Goal: Transaction & Acquisition: Purchase product/service

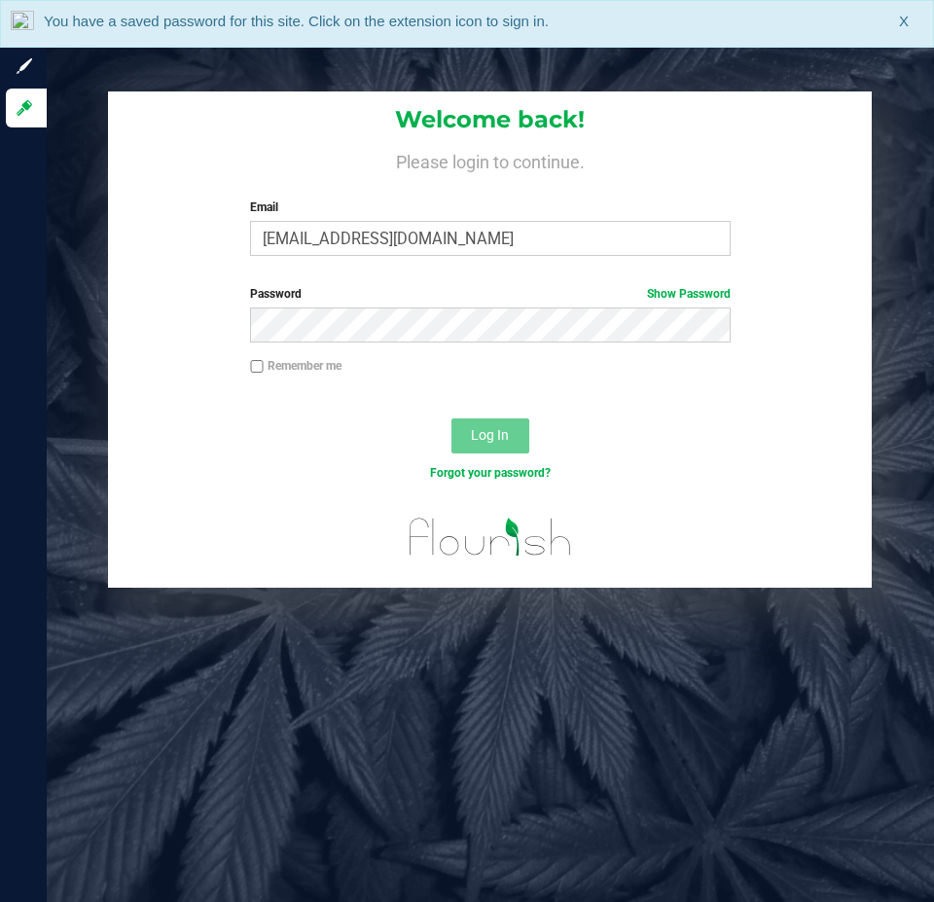
type input "[EMAIL_ADDRESS][DOMAIN_NAME]"
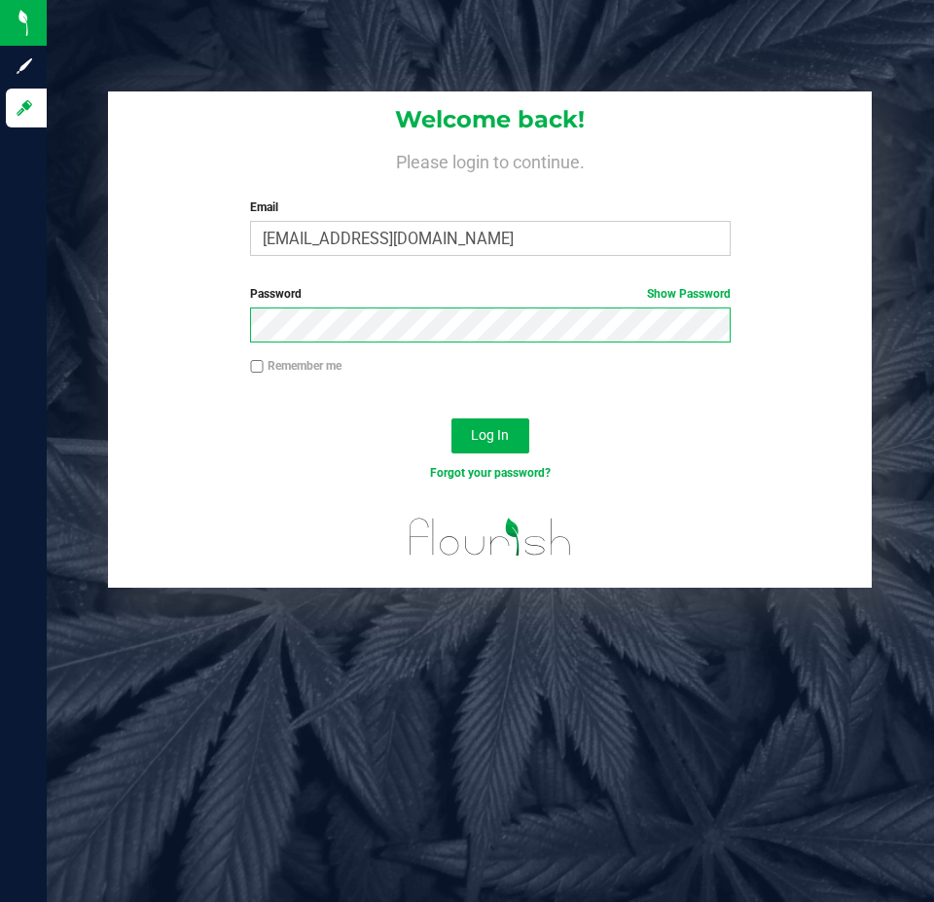
click at [451, 418] on button "Log In" at bounding box center [490, 435] width 78 height 35
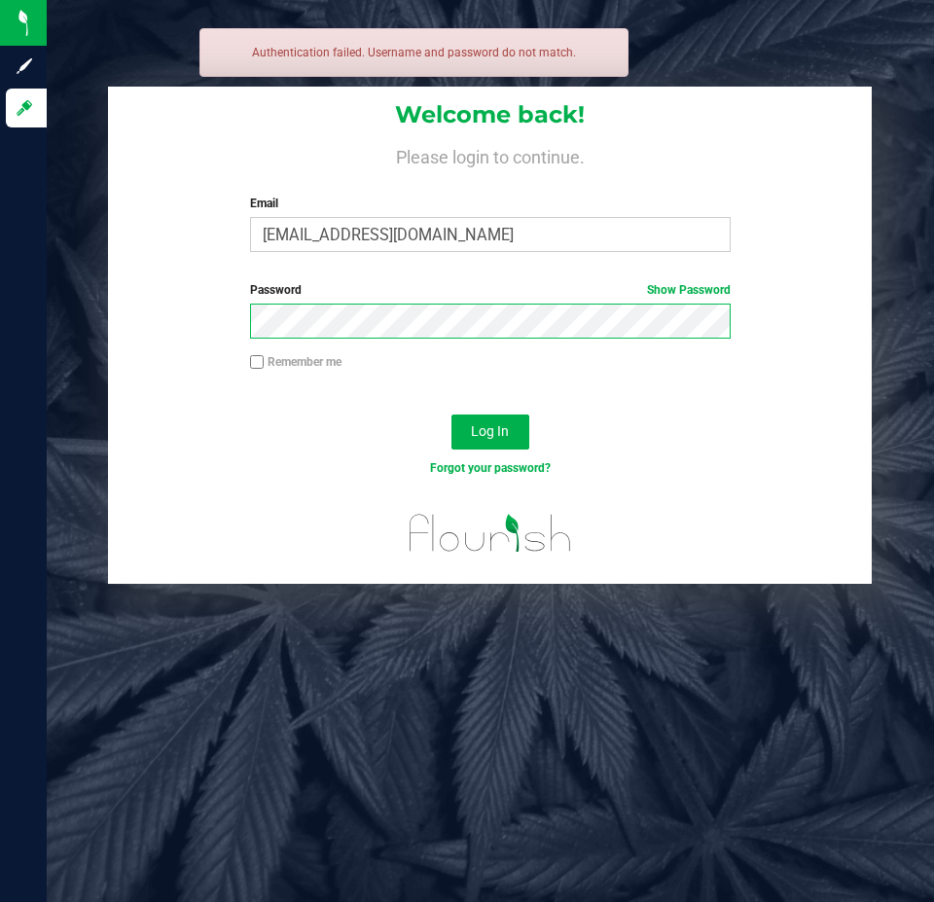
click at [451, 415] on button "Log In" at bounding box center [490, 432] width 78 height 35
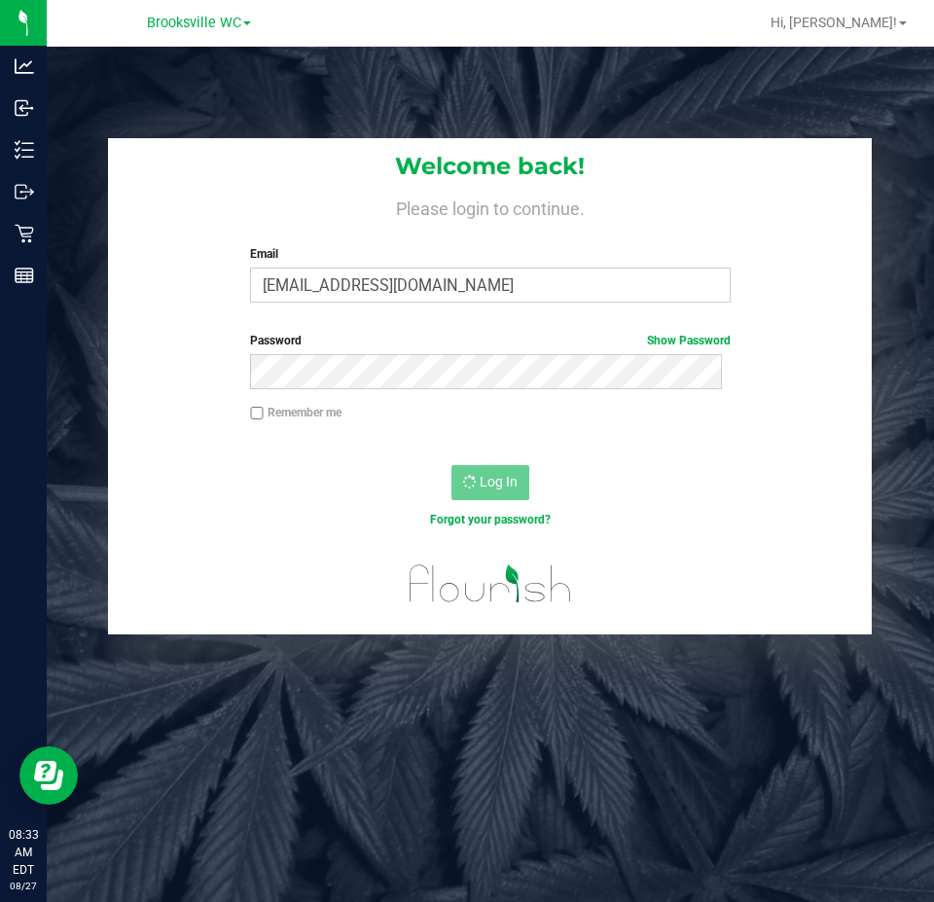
click at [349, 404] on div "Remember me" at bounding box center [489, 415] width 509 height 22
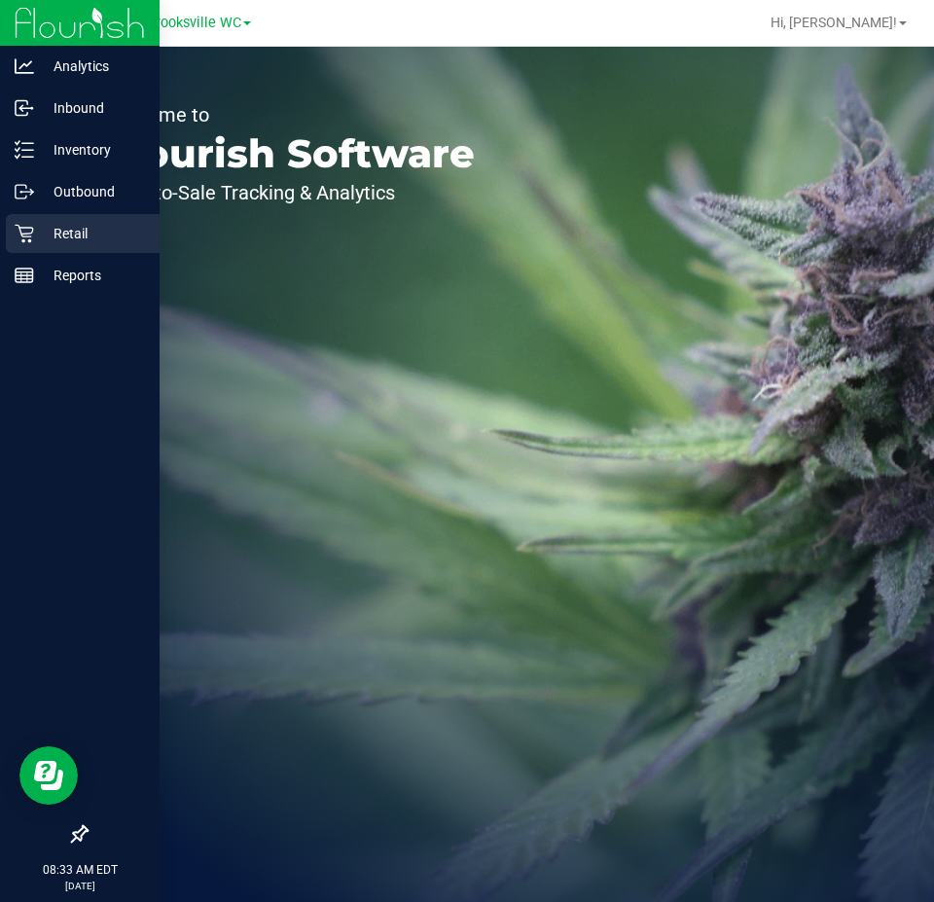
click at [37, 218] on div "Retail" at bounding box center [83, 233] width 154 height 39
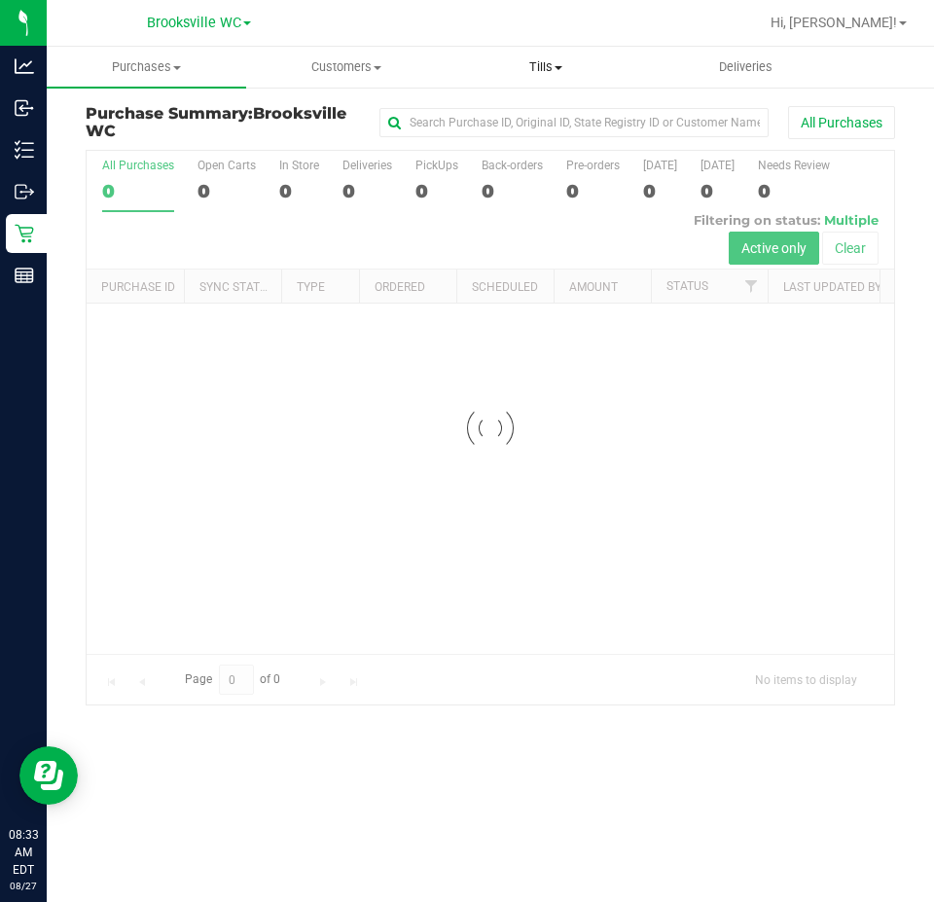
click at [547, 65] on span "Tills" at bounding box center [546, 67] width 198 height 18
click at [549, 112] on span "Manage tills" at bounding box center [511, 117] width 131 height 17
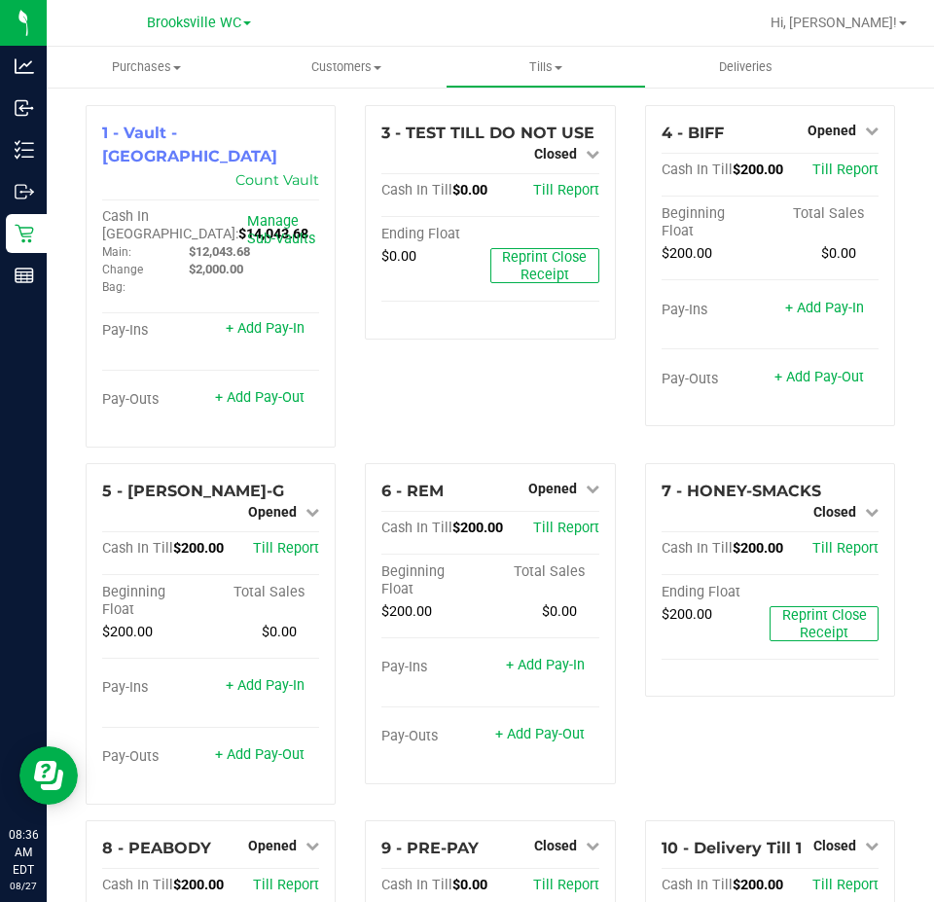
click at [458, 390] on div "3 - TEST TILL DO NOT USE Closed Open Till Cash In Till $0.00 Till Report Ending…" at bounding box center [489, 284] width 279 height 358
click at [420, 396] on div "3 - TEST TILL DO NOT USE Closed Open Till Cash In Till $0.00 Till Report Ending…" at bounding box center [489, 284] width 279 height 358
click at [279, 389] on link "+ Add Pay-Out" at bounding box center [260, 397] width 90 height 17
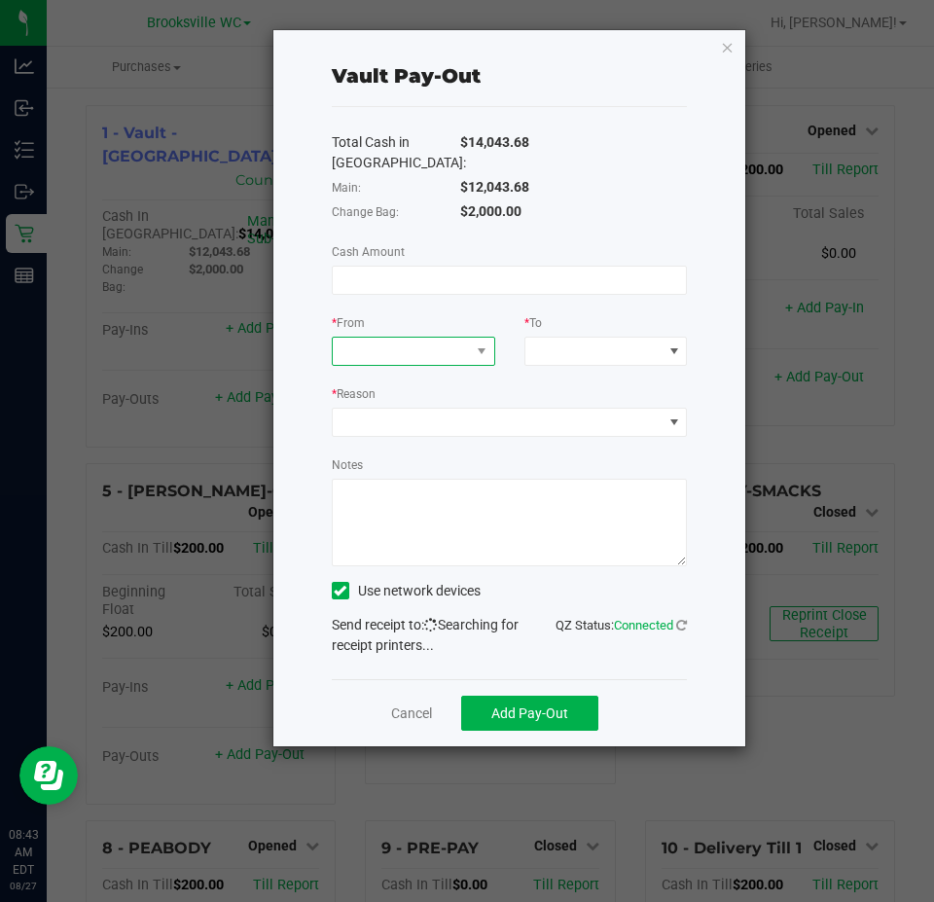
click at [395, 349] on span at bounding box center [401, 351] width 137 height 27
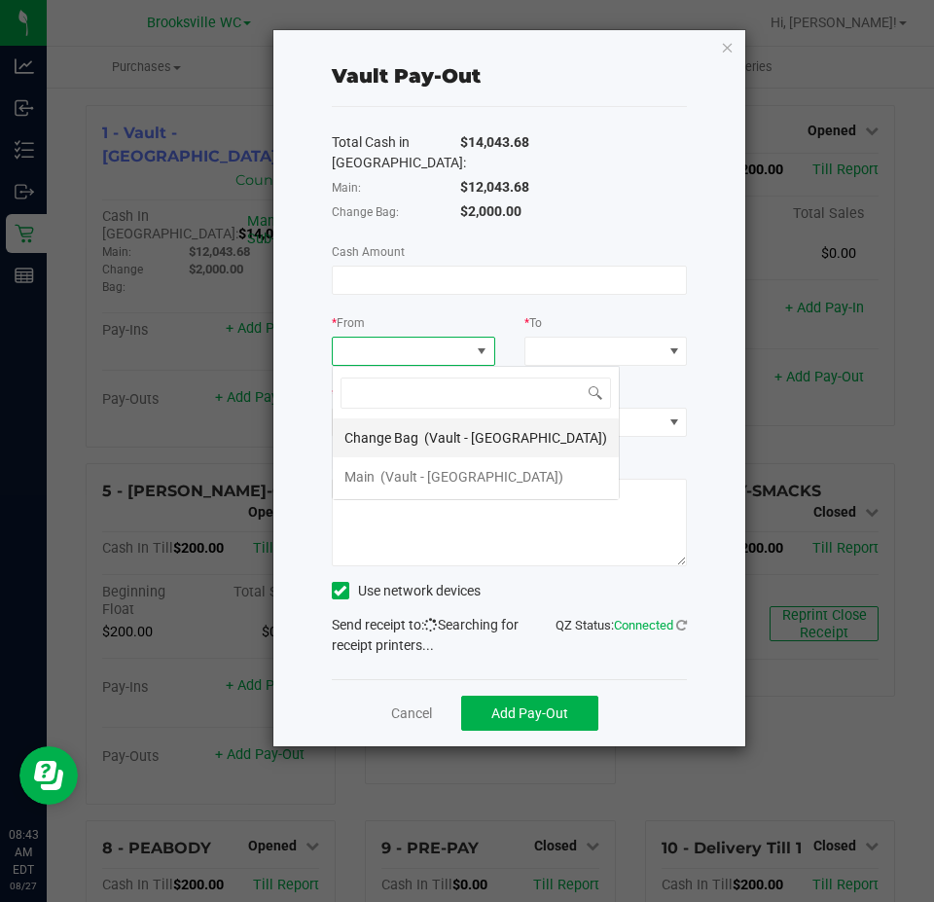
scroll to position [29, 163]
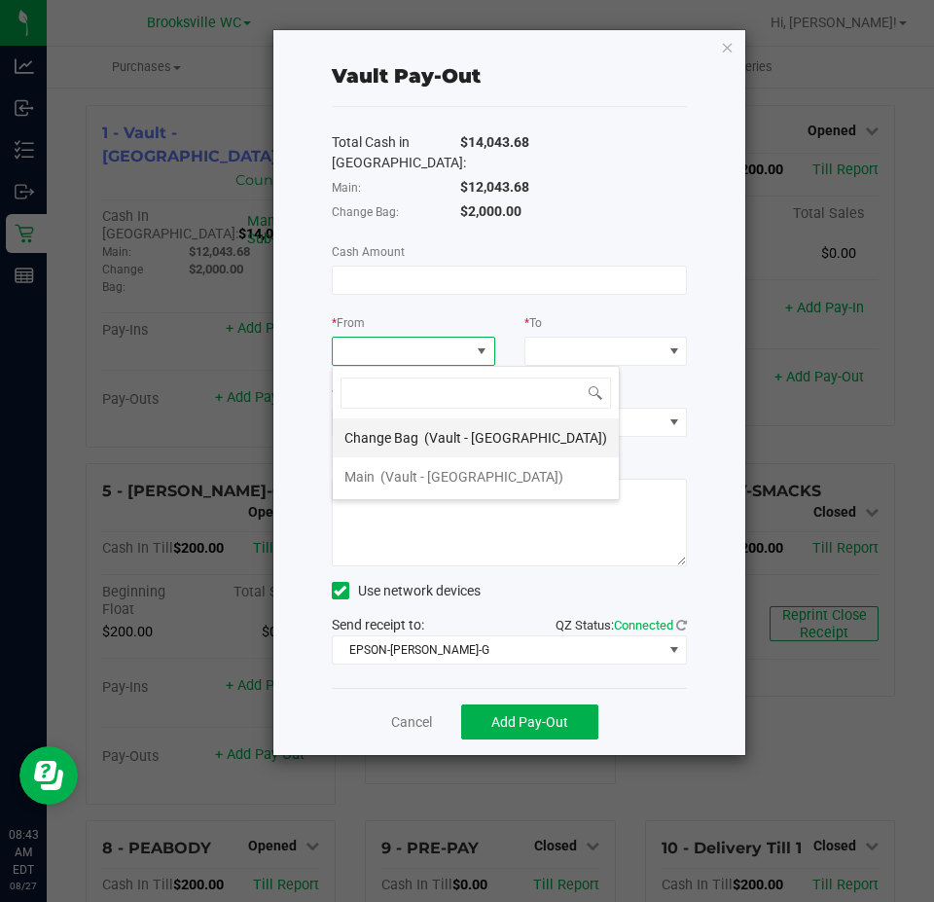
click at [393, 434] on span "Change Bag" at bounding box center [381, 438] width 74 height 16
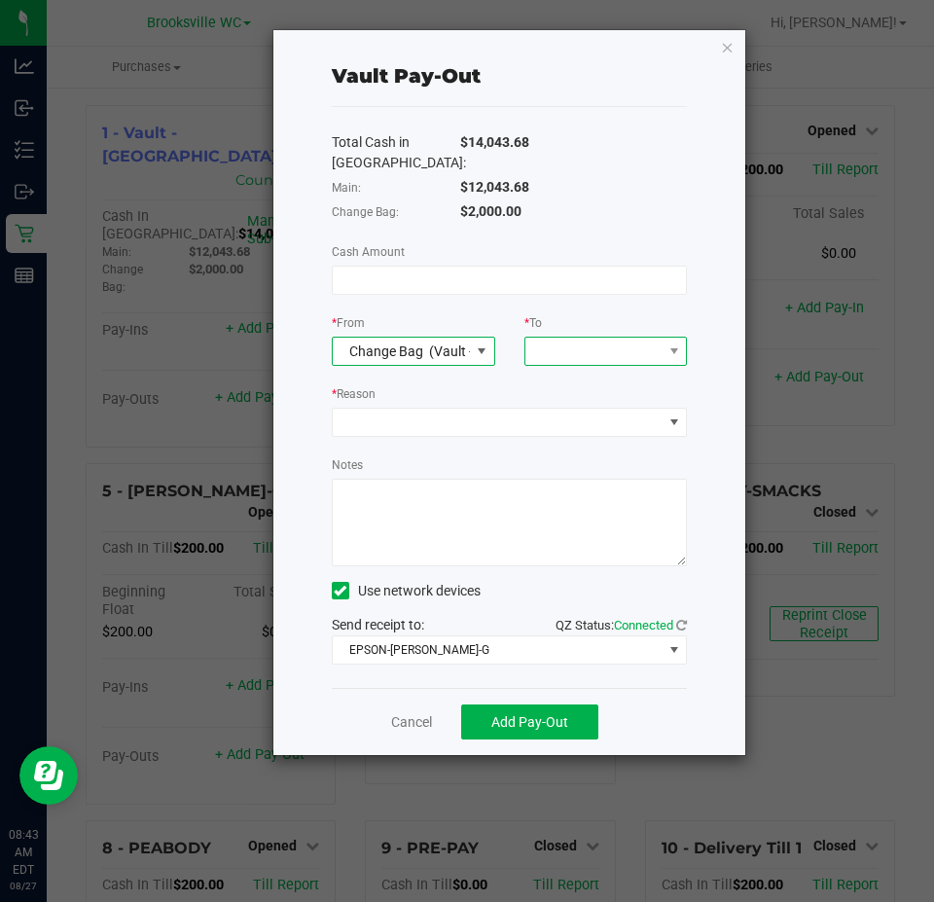
click at [600, 343] on span at bounding box center [593, 351] width 137 height 27
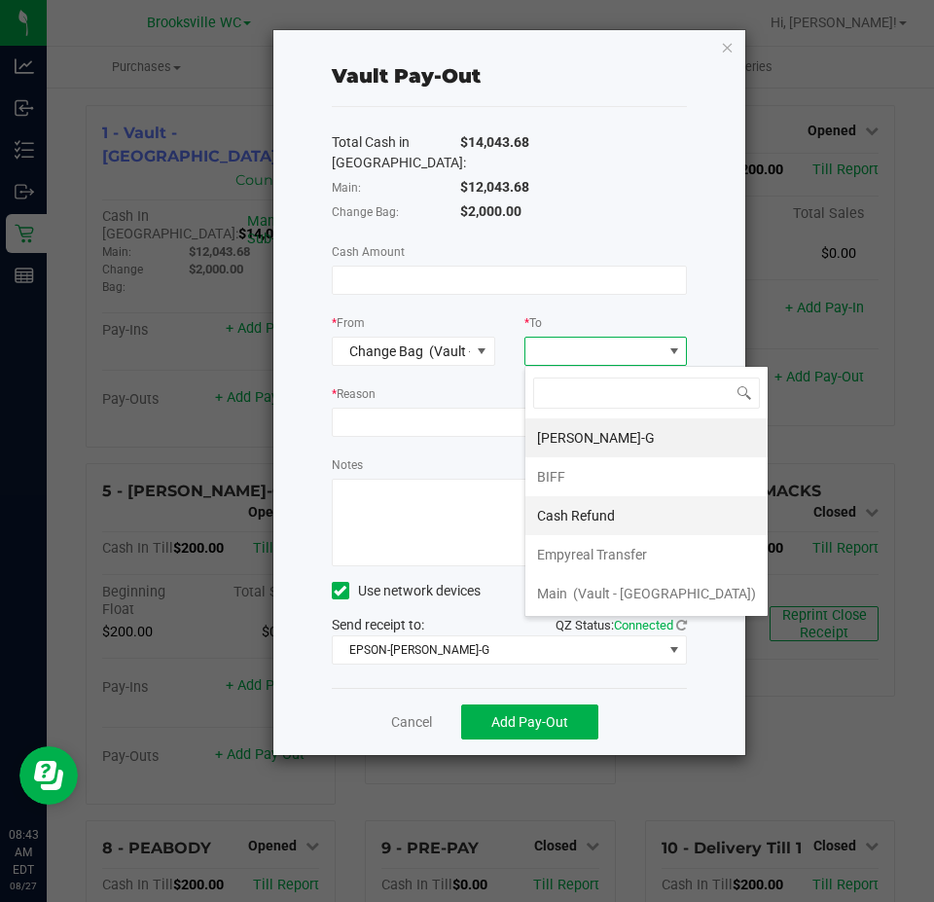
scroll to position [78, 0]
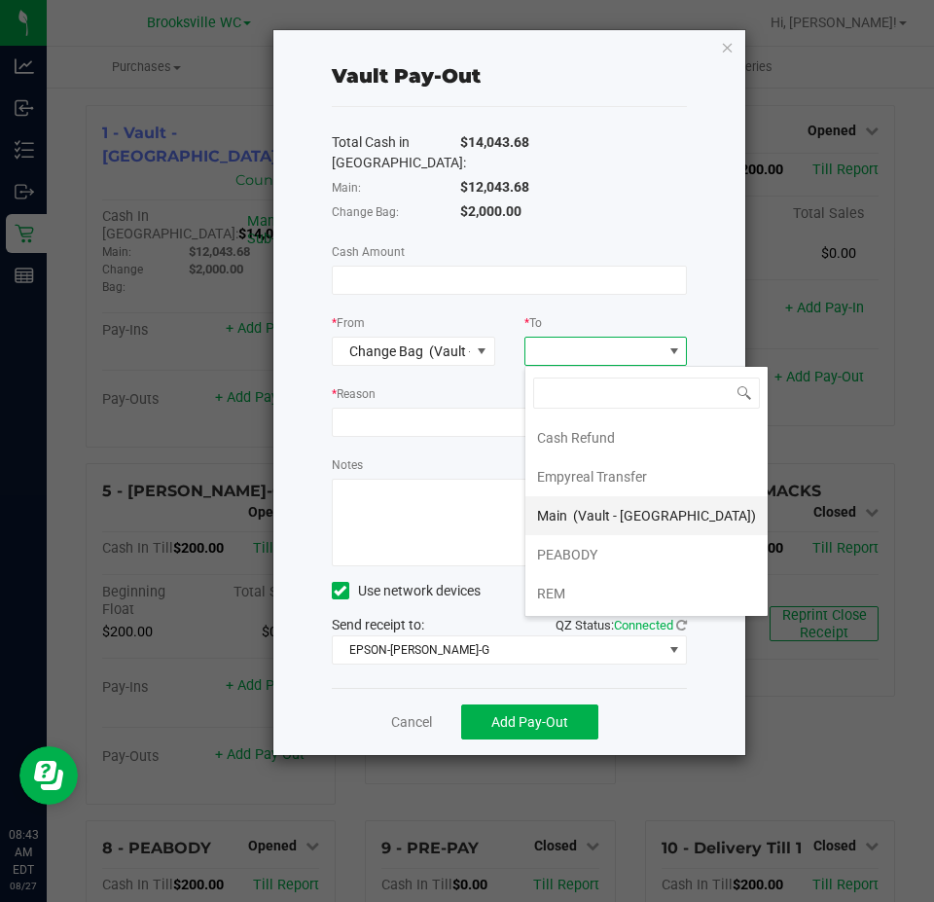
click at [617, 520] on span "(Vault - Brooksville)" at bounding box center [664, 516] width 183 height 16
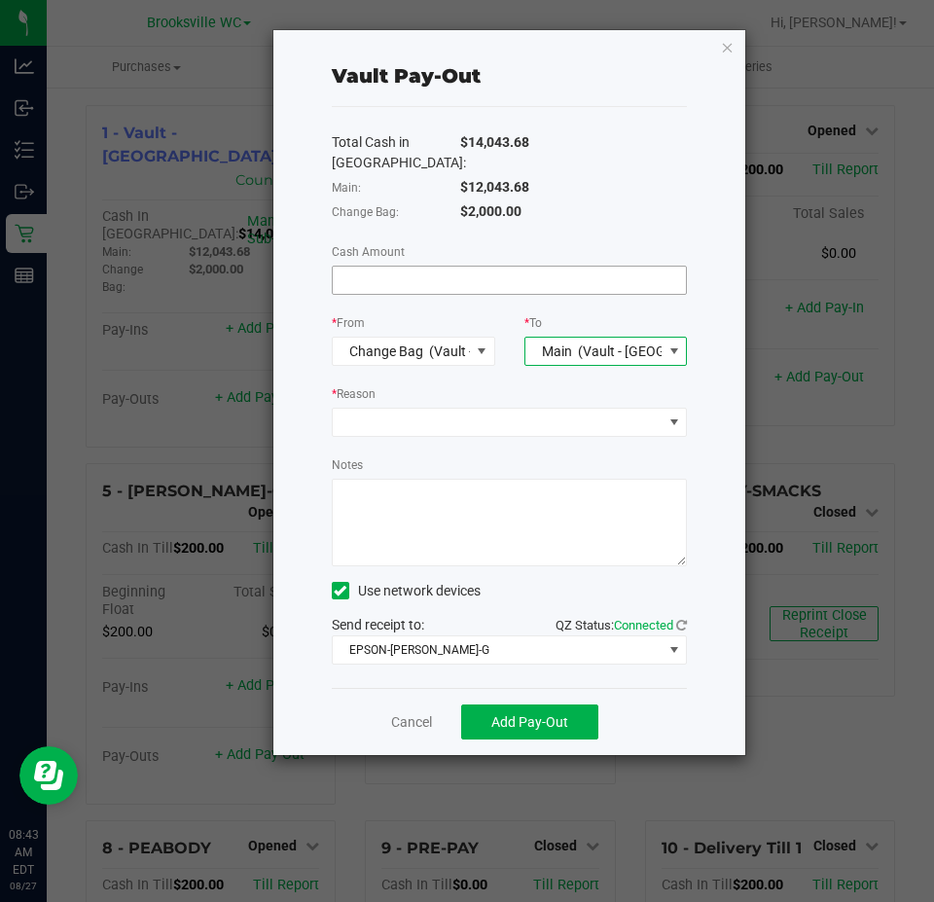
click at [419, 285] on input at bounding box center [510, 280] width 354 height 27
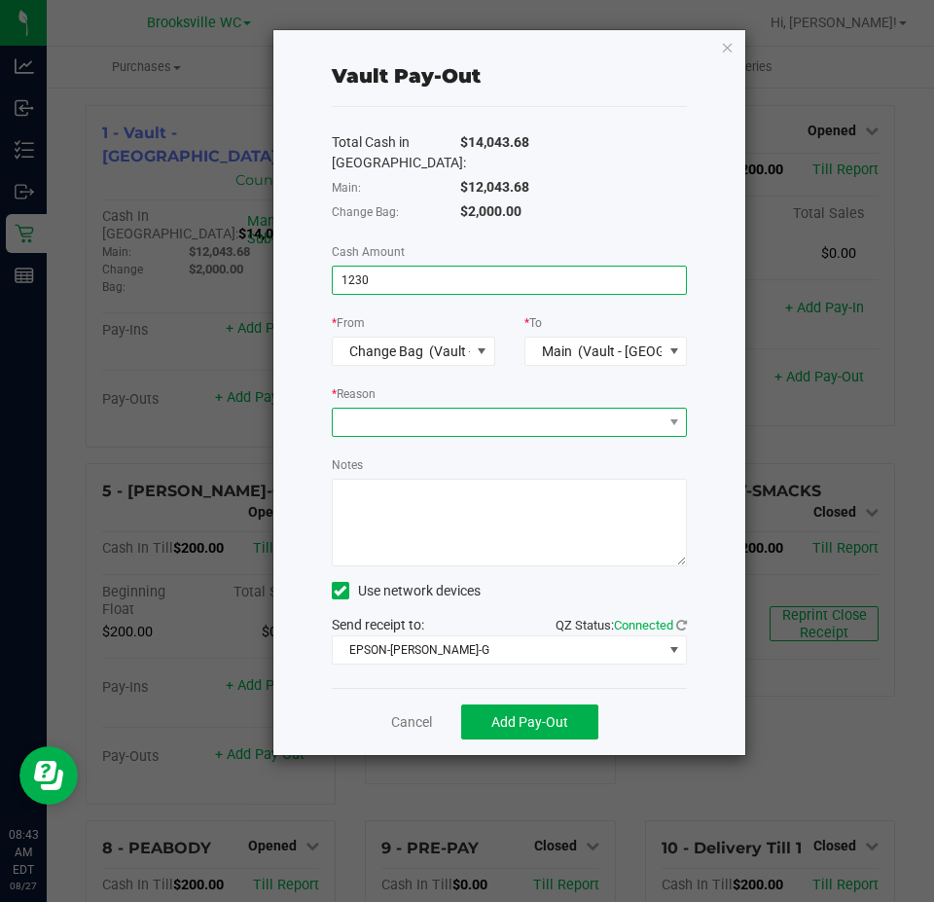
type input "$1,230.00"
click at [458, 426] on span at bounding box center [498, 422] width 330 height 27
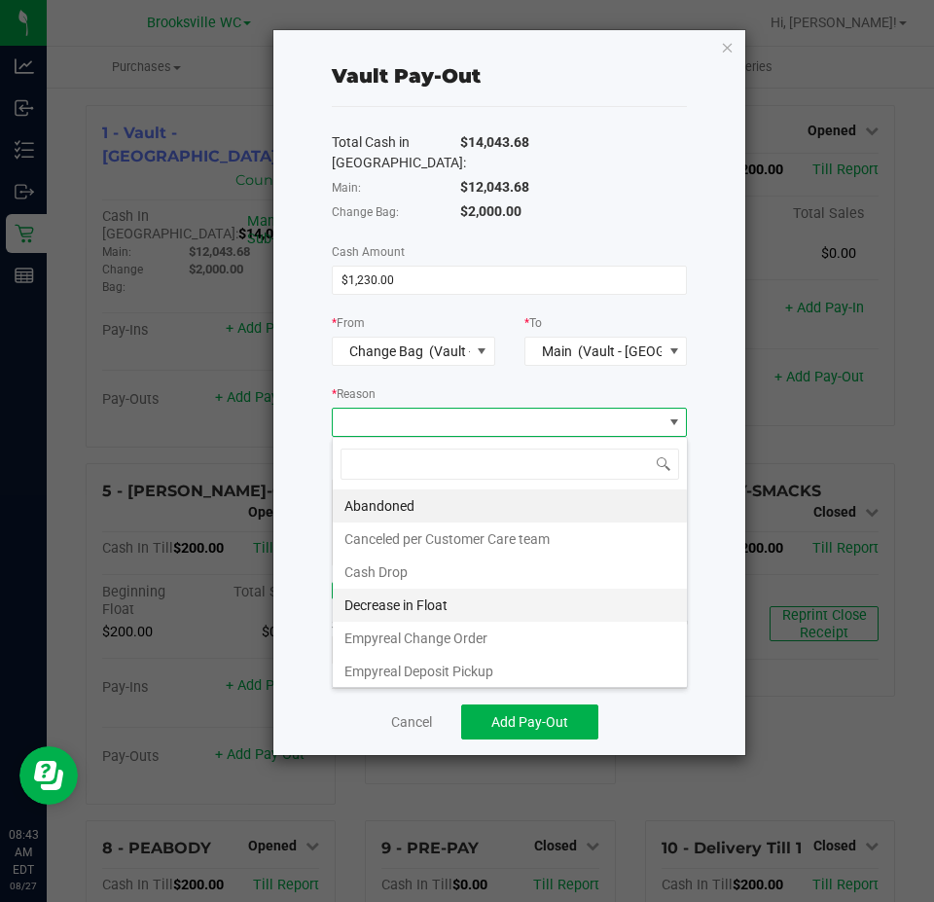
scroll to position [37, 0]
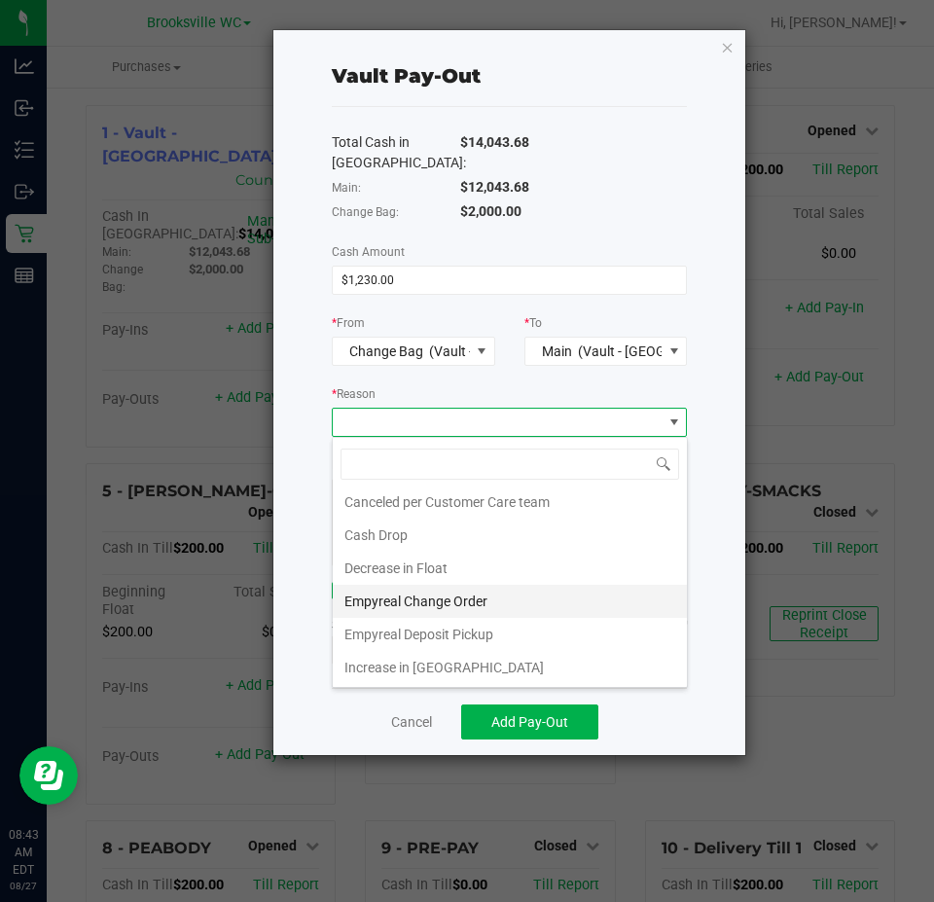
click at [478, 599] on li "Empyreal Change Order" at bounding box center [510, 601] width 354 height 33
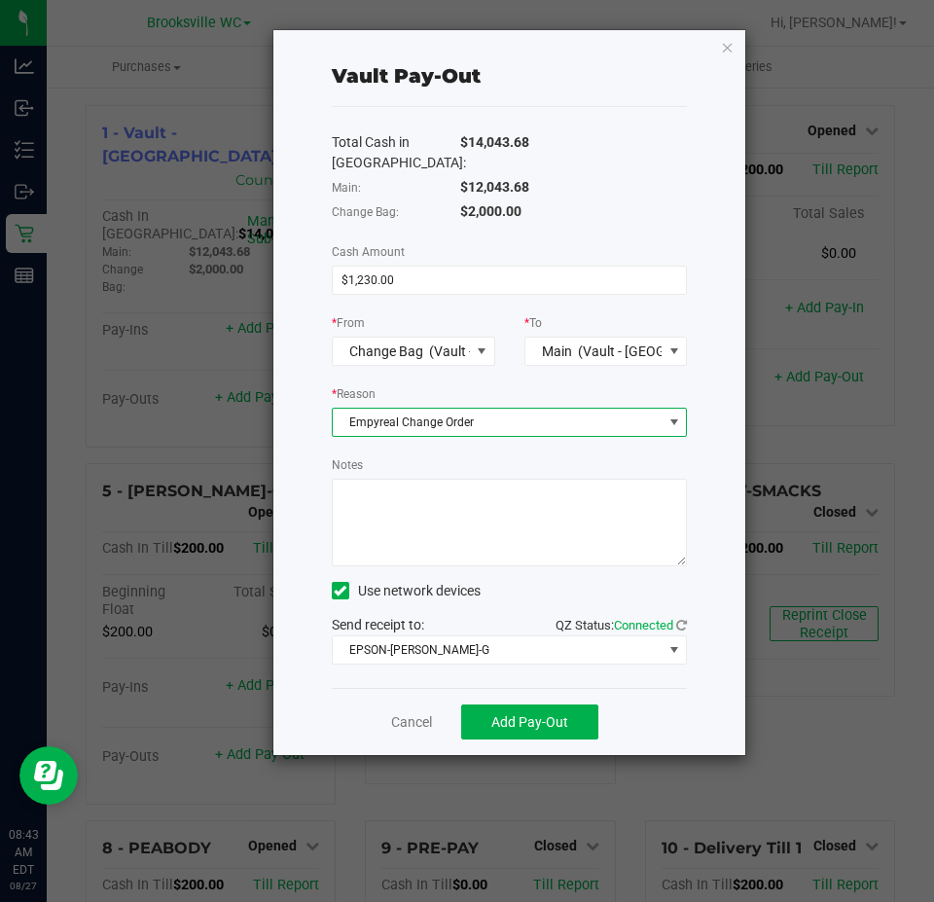
click at [482, 533] on textarea "Notes" at bounding box center [510, 523] width 356 height 88
type textarea "eb"
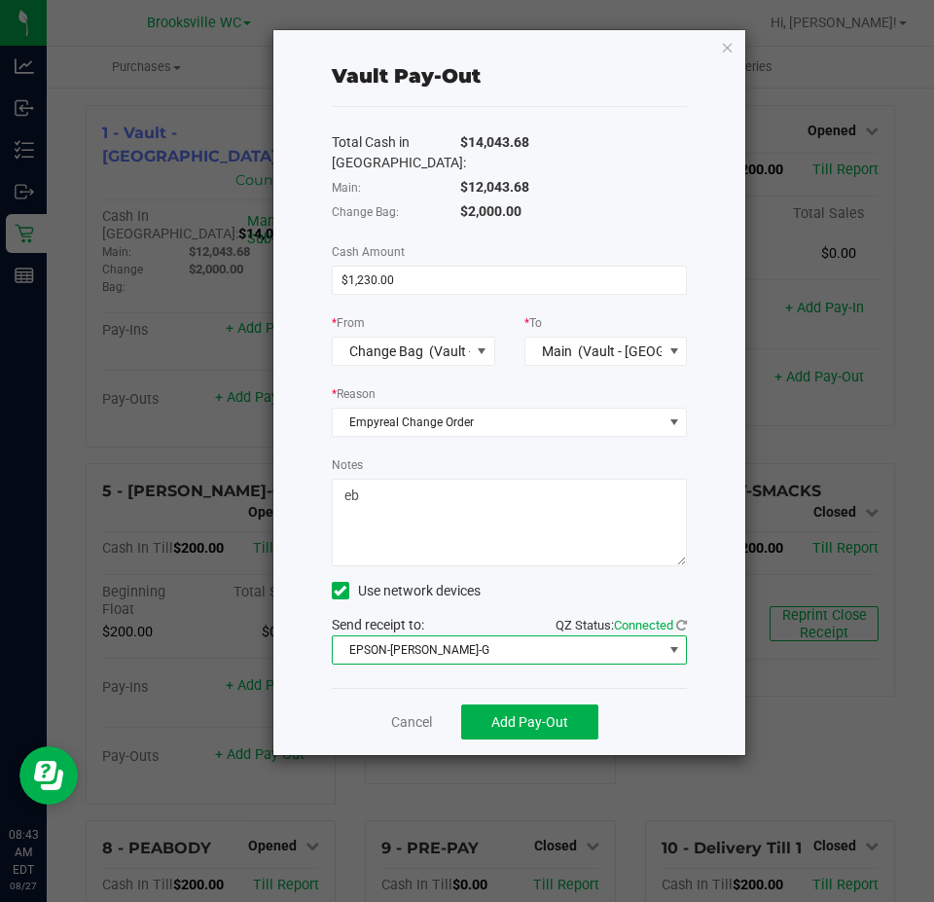
click at [491, 644] on span "EPSON-BECKY-G" at bounding box center [498, 649] width 330 height 27
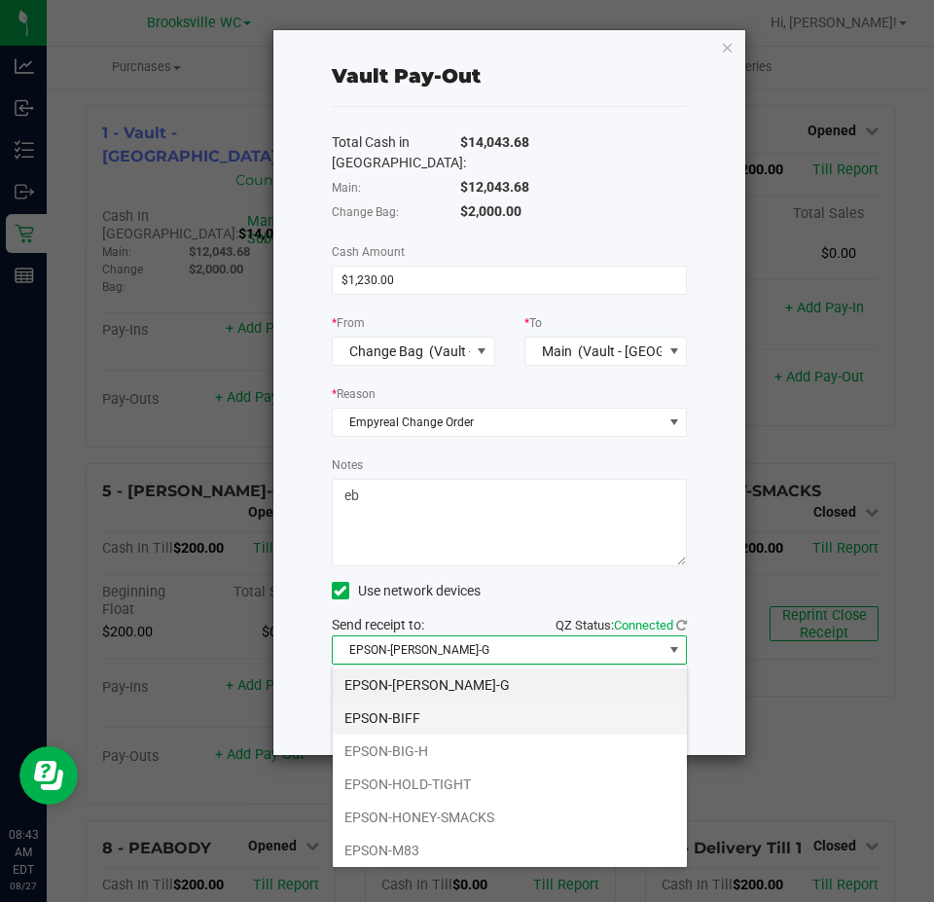
scroll to position [169, 0]
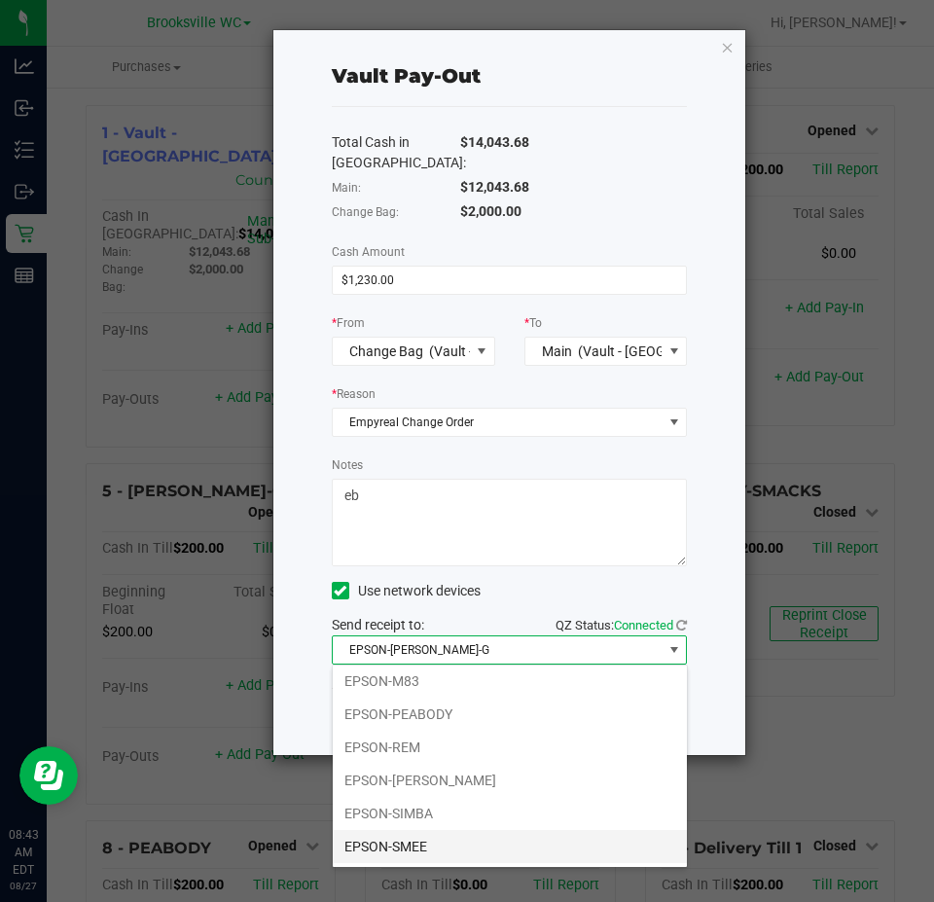
click at [482, 837] on li "EPSON-SMEE" at bounding box center [510, 846] width 354 height 33
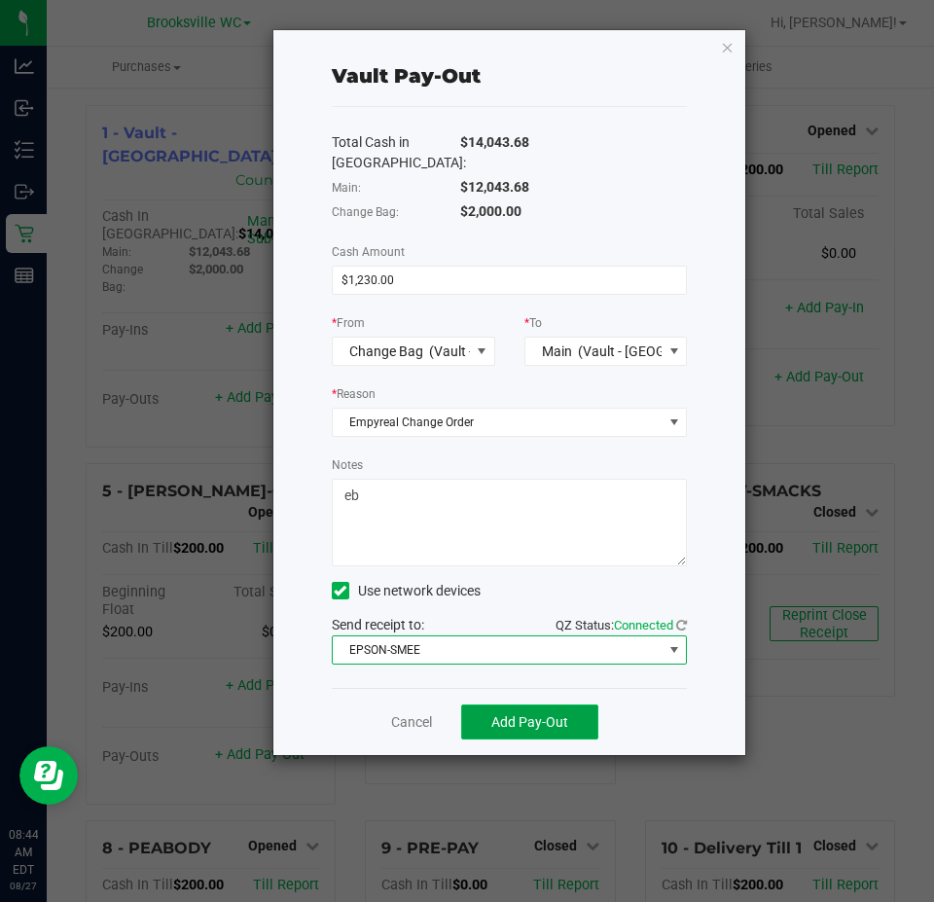
click at [548, 717] on span "Add Pay-Out" at bounding box center [529, 722] width 77 height 16
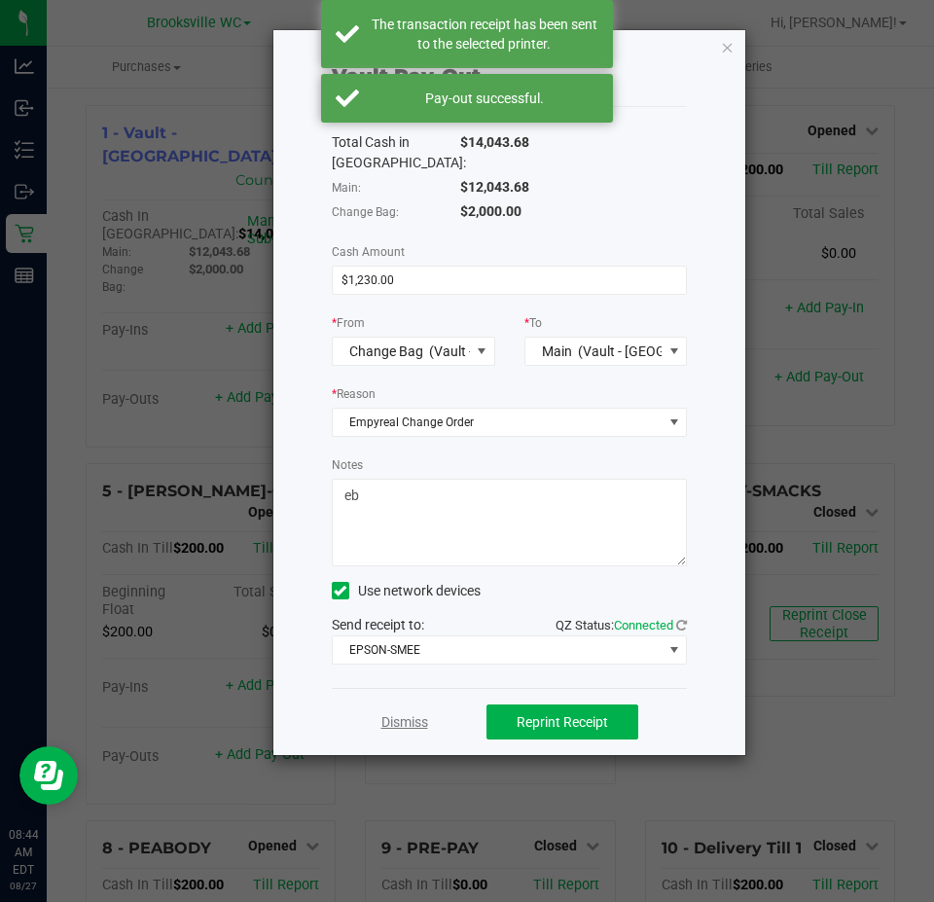
click at [415, 723] on link "Dismiss" at bounding box center [404, 722] width 47 height 20
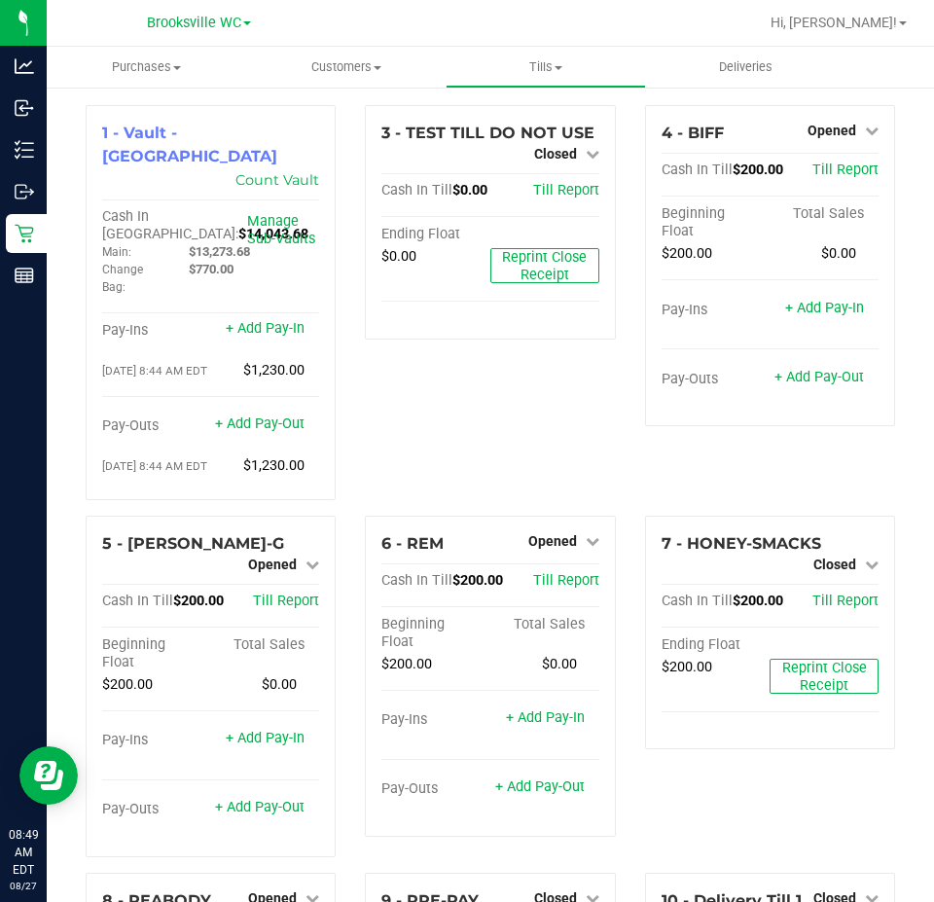
click at [472, 416] on div "3 - TEST TILL DO NOT USE Closed Open Till Cash In Till $0.00 Till Report Ending…" at bounding box center [489, 310] width 279 height 411
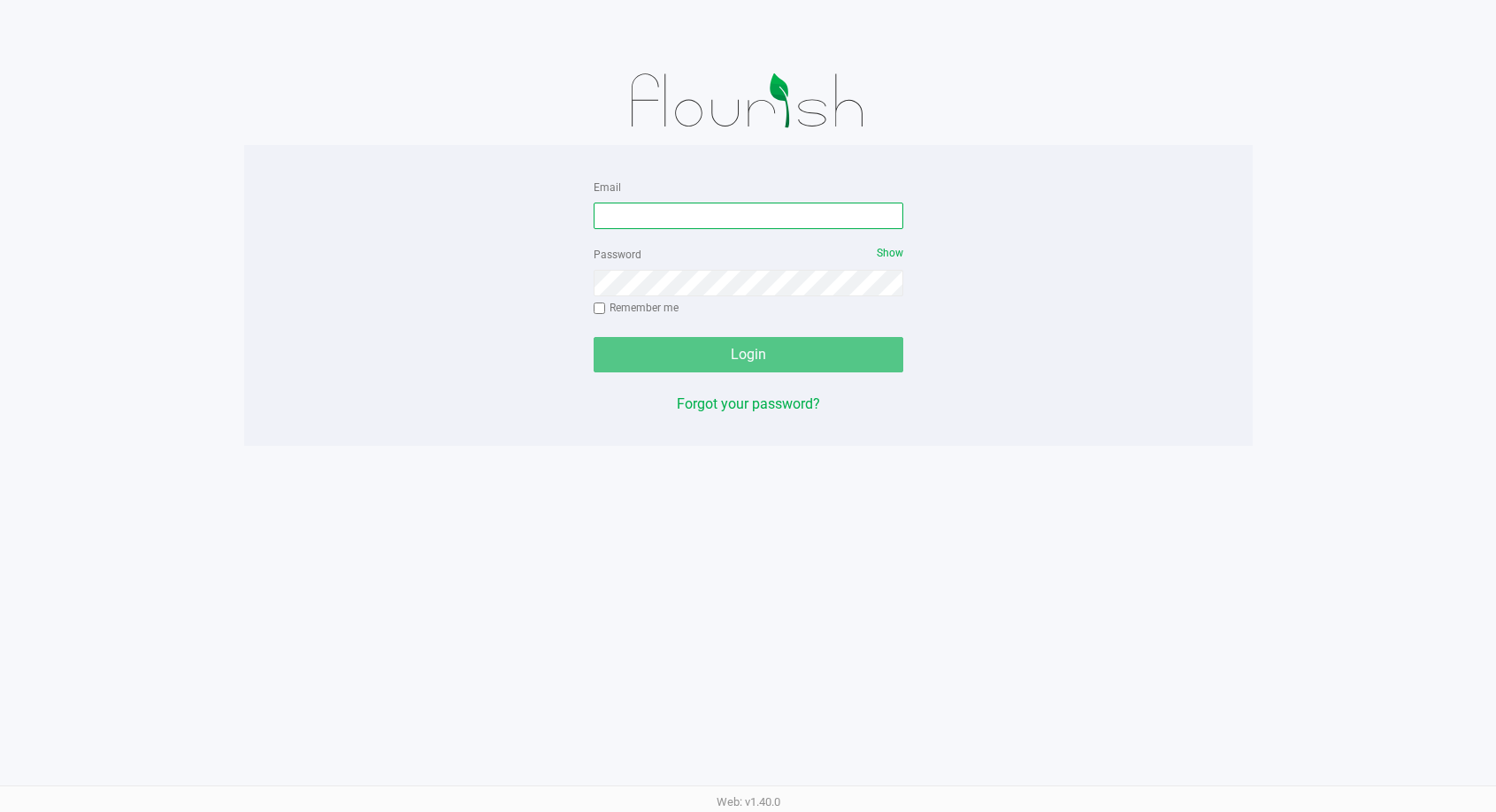
click at [774, 227] on input "Email" at bounding box center [748, 216] width 310 height 26
type input "Ebell@liveparallel.com"
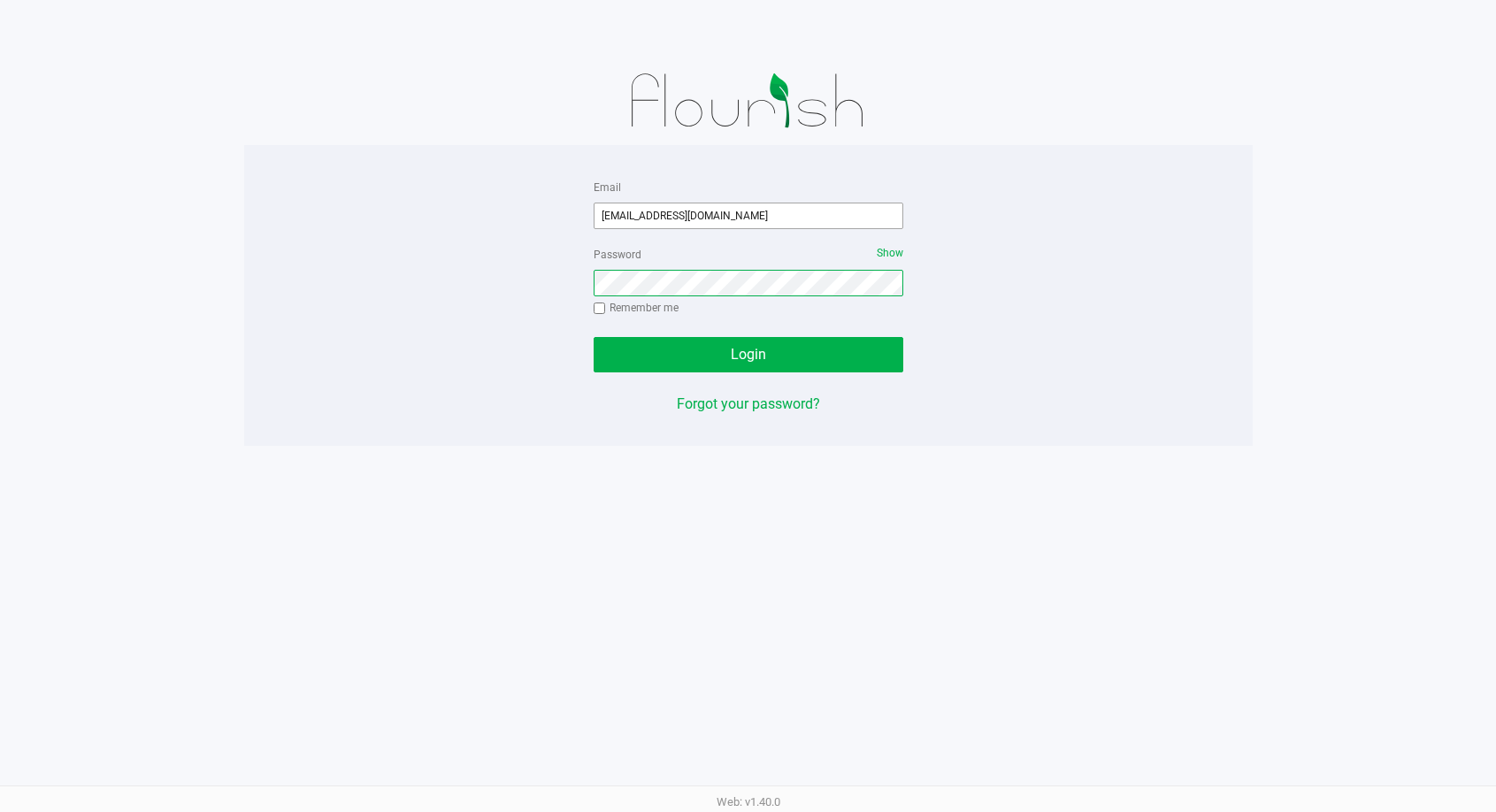
click at [594, 337] on button "Login" at bounding box center [748, 355] width 310 height 35
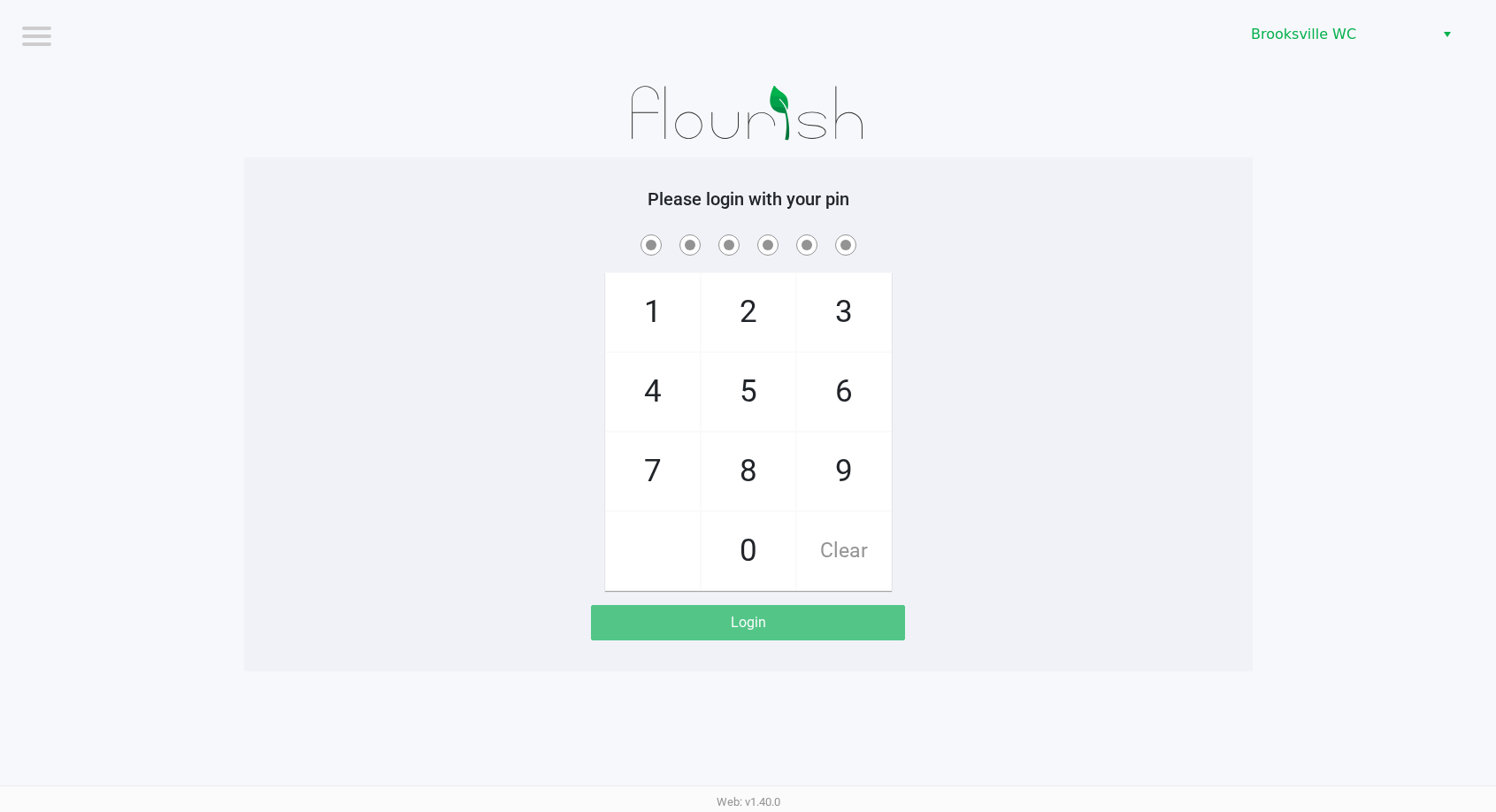
click at [980, 246] on span at bounding box center [748, 245] width 982 height 27
checkbox input "true"
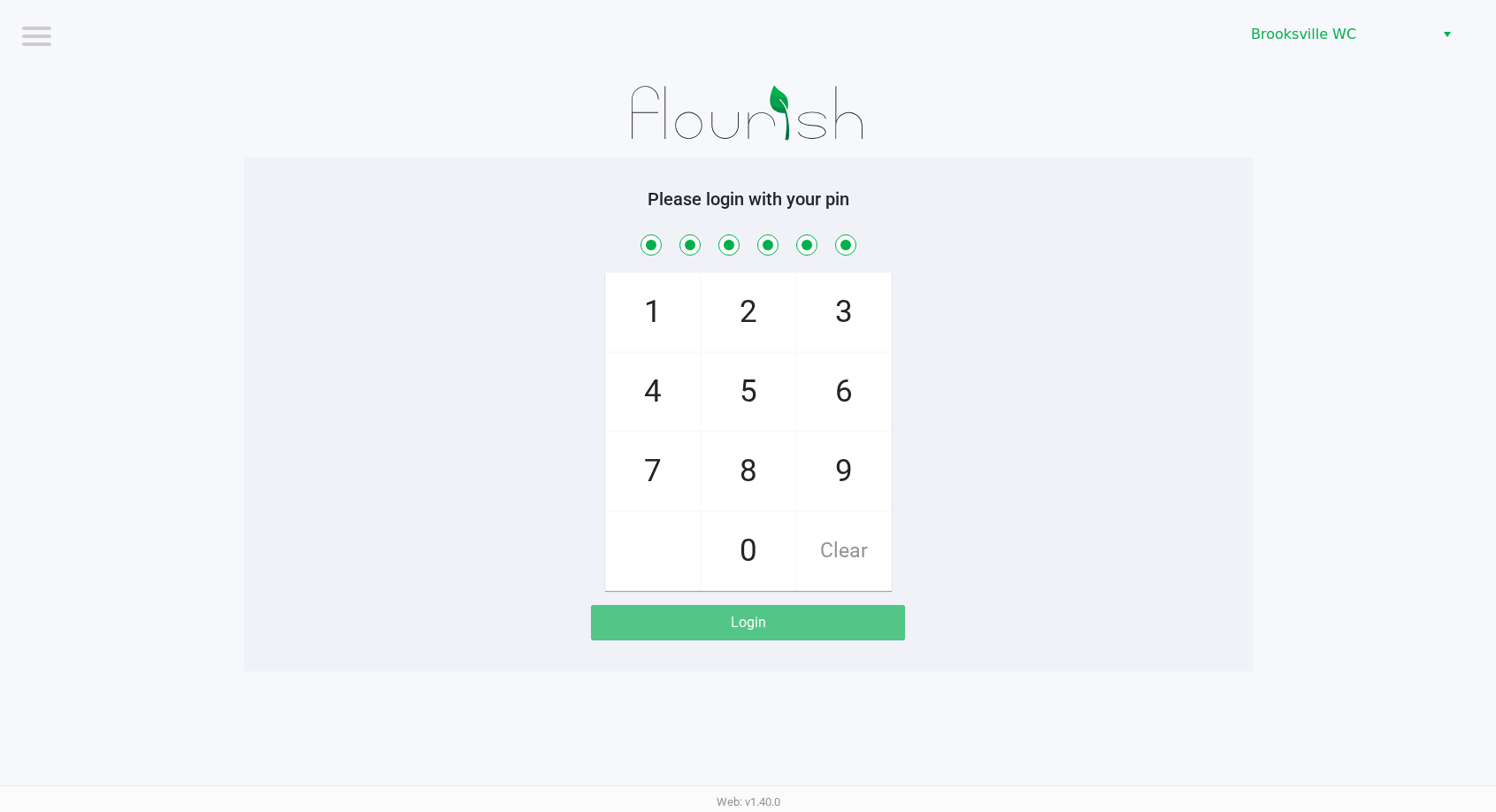
checkbox input "true"
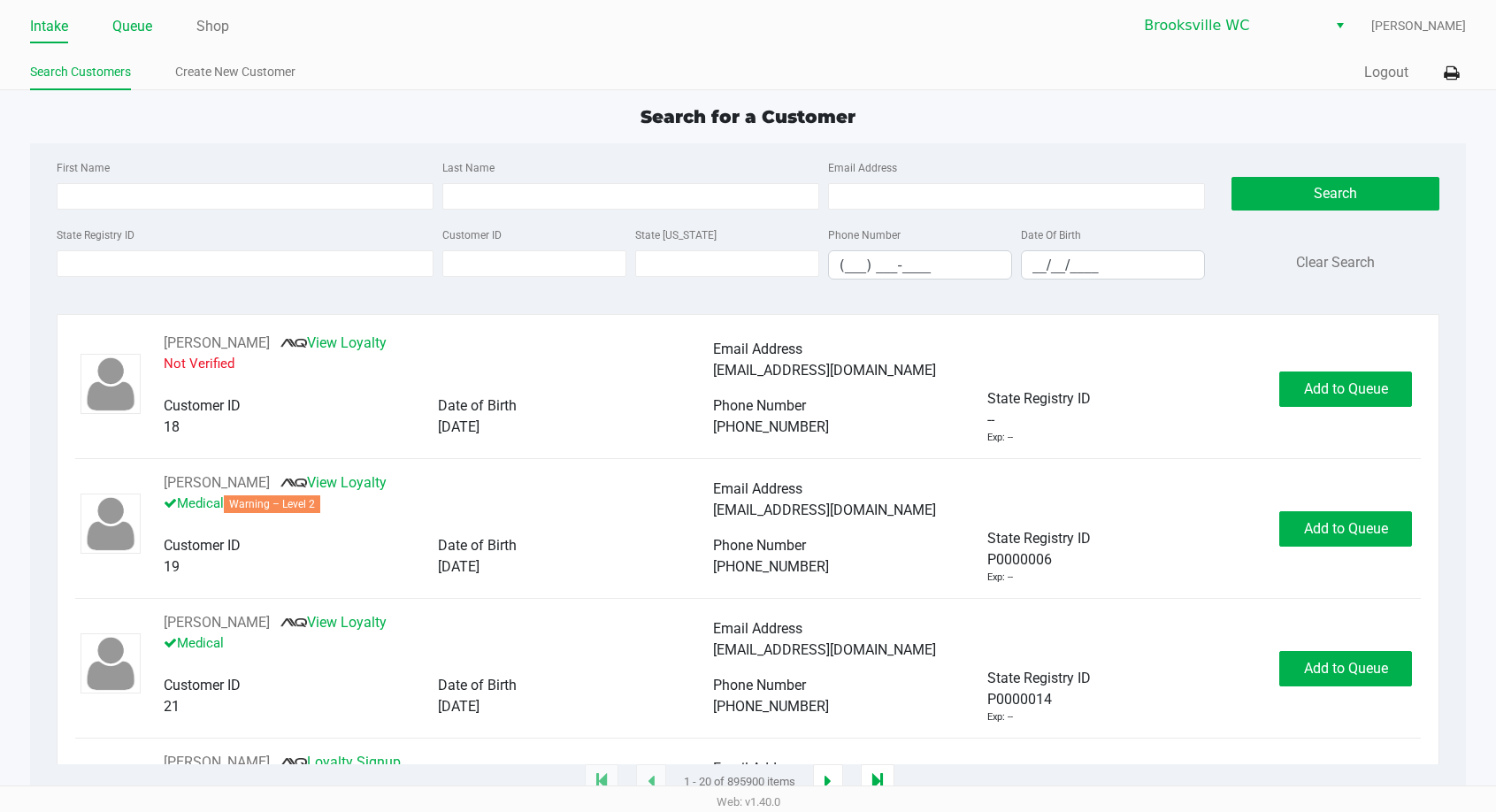
click at [120, 16] on link "Queue" at bounding box center [133, 26] width 40 height 25
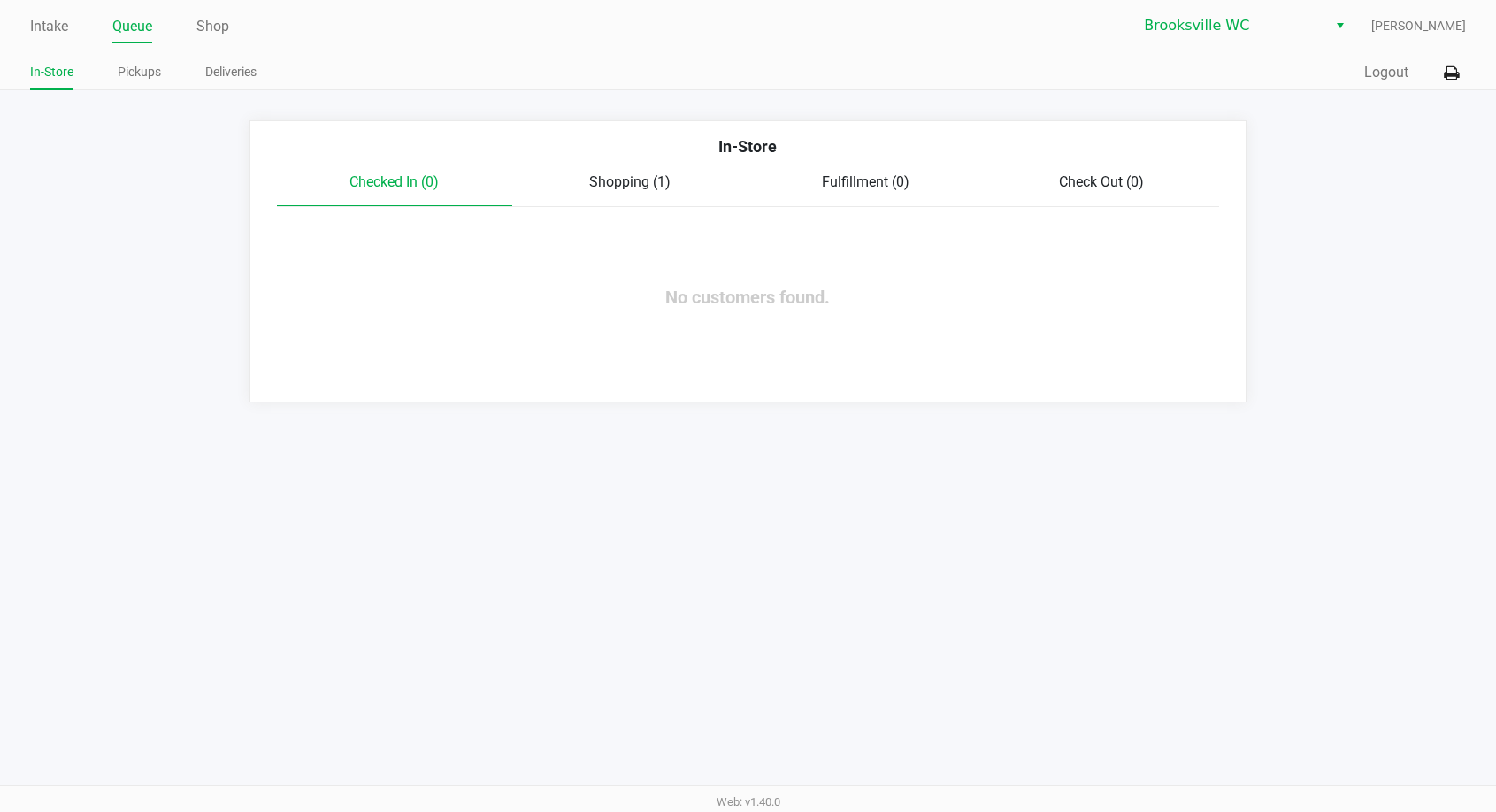
click at [623, 175] on span "Shopping (1)" at bounding box center [630, 182] width 82 height 16
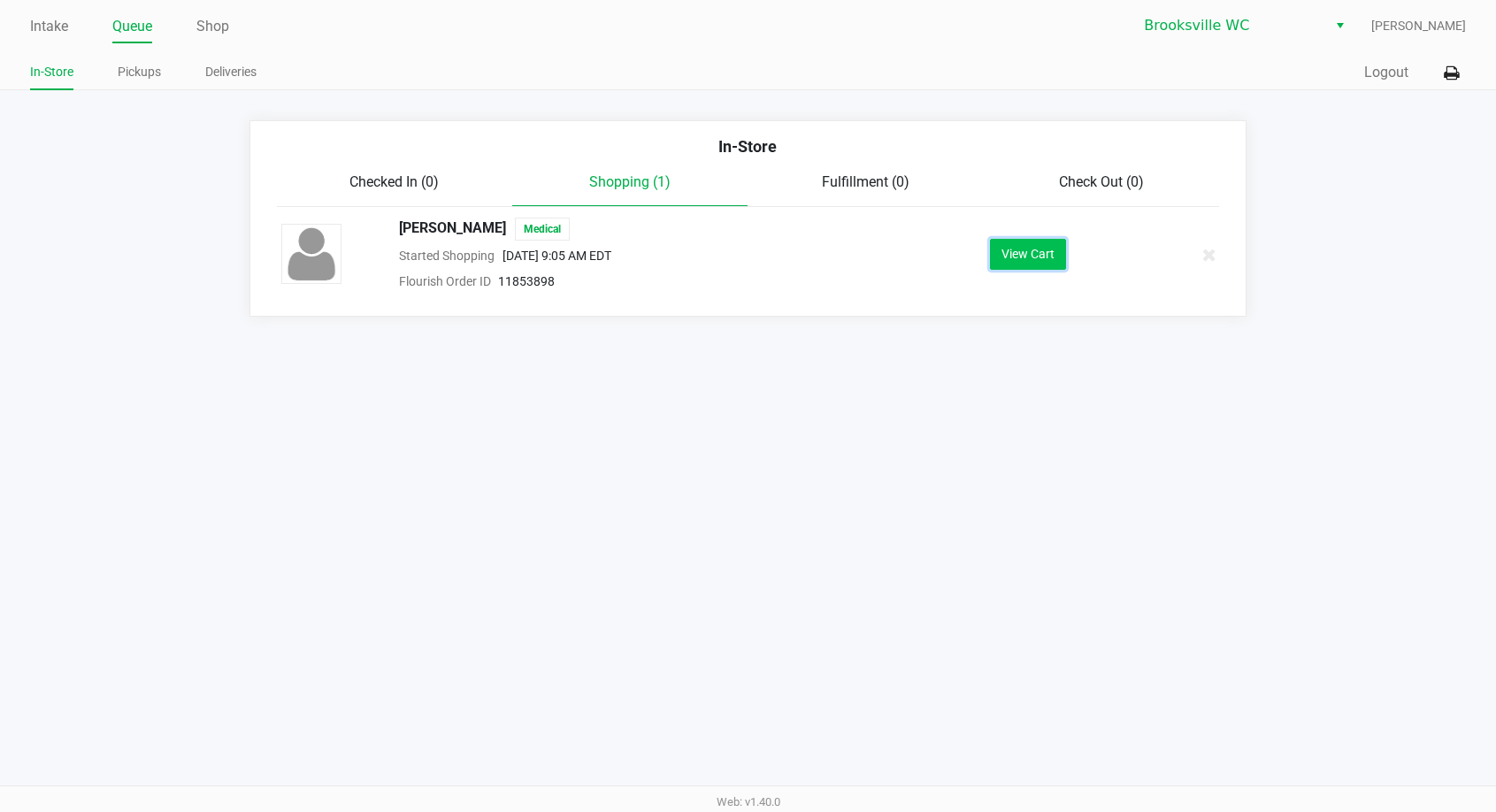
click at [1011, 251] on button "View Cart" at bounding box center [1029, 255] width 76 height 31
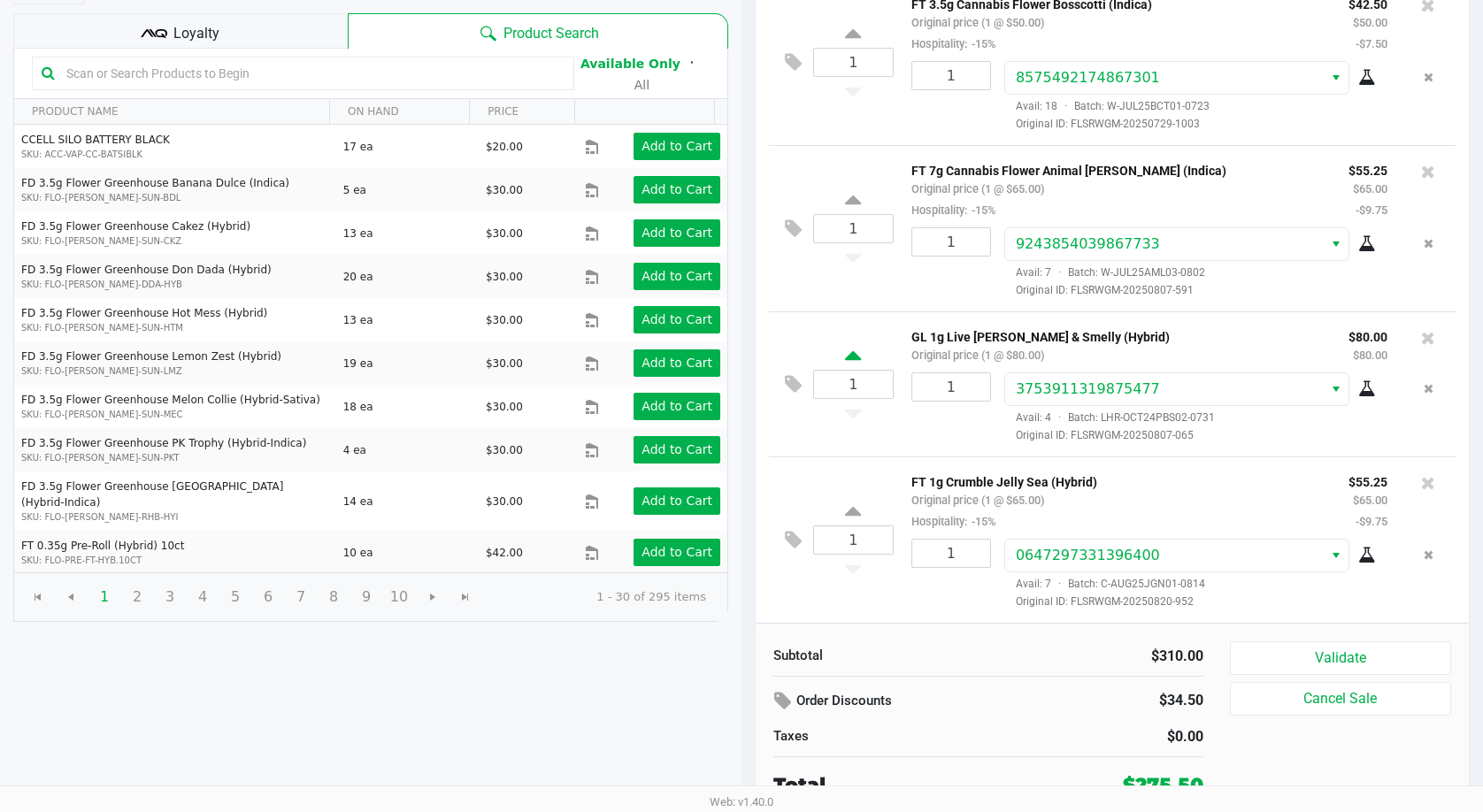
scroll to position [181, 0]
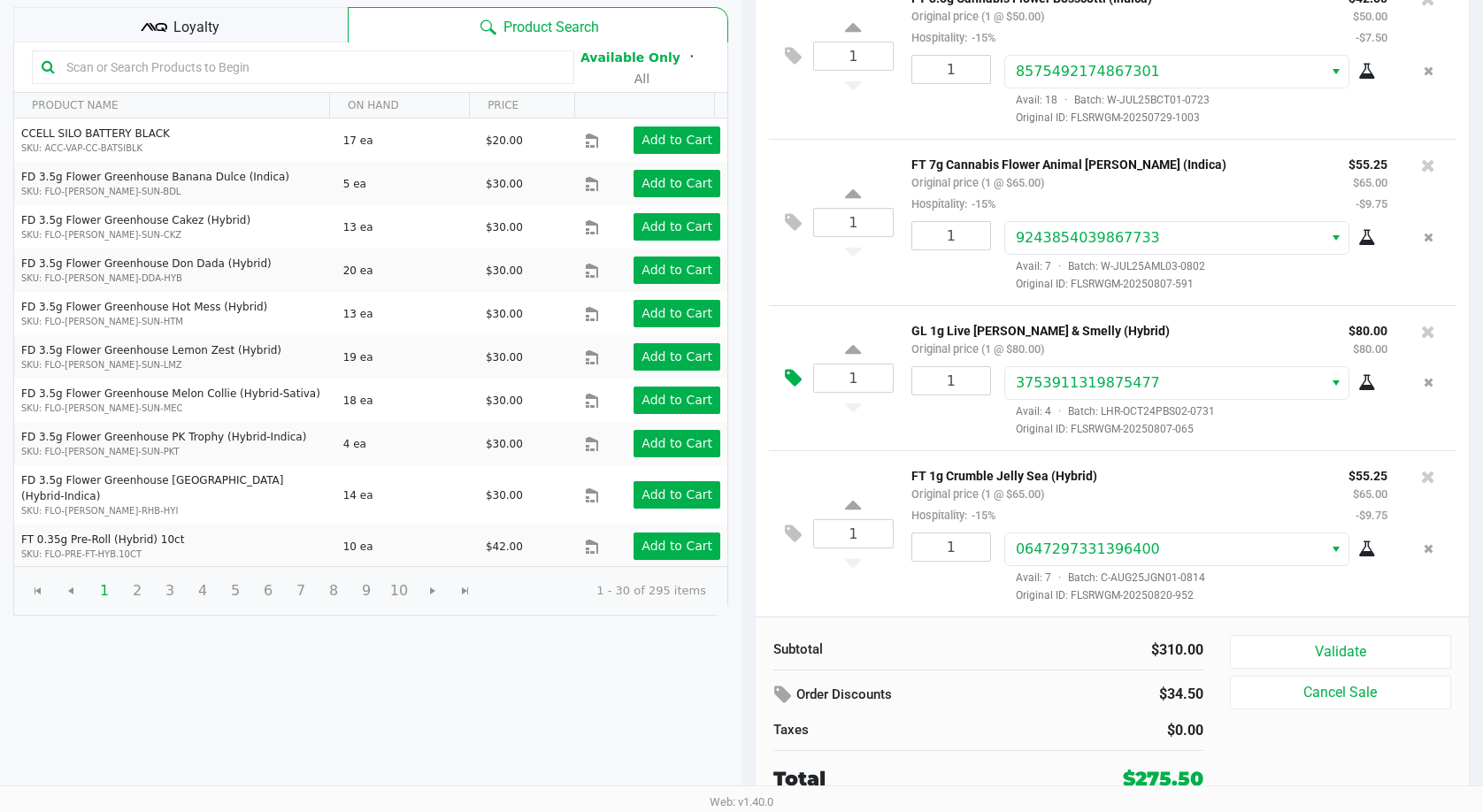
click at [783, 377] on button at bounding box center [797, 378] width 31 height 43
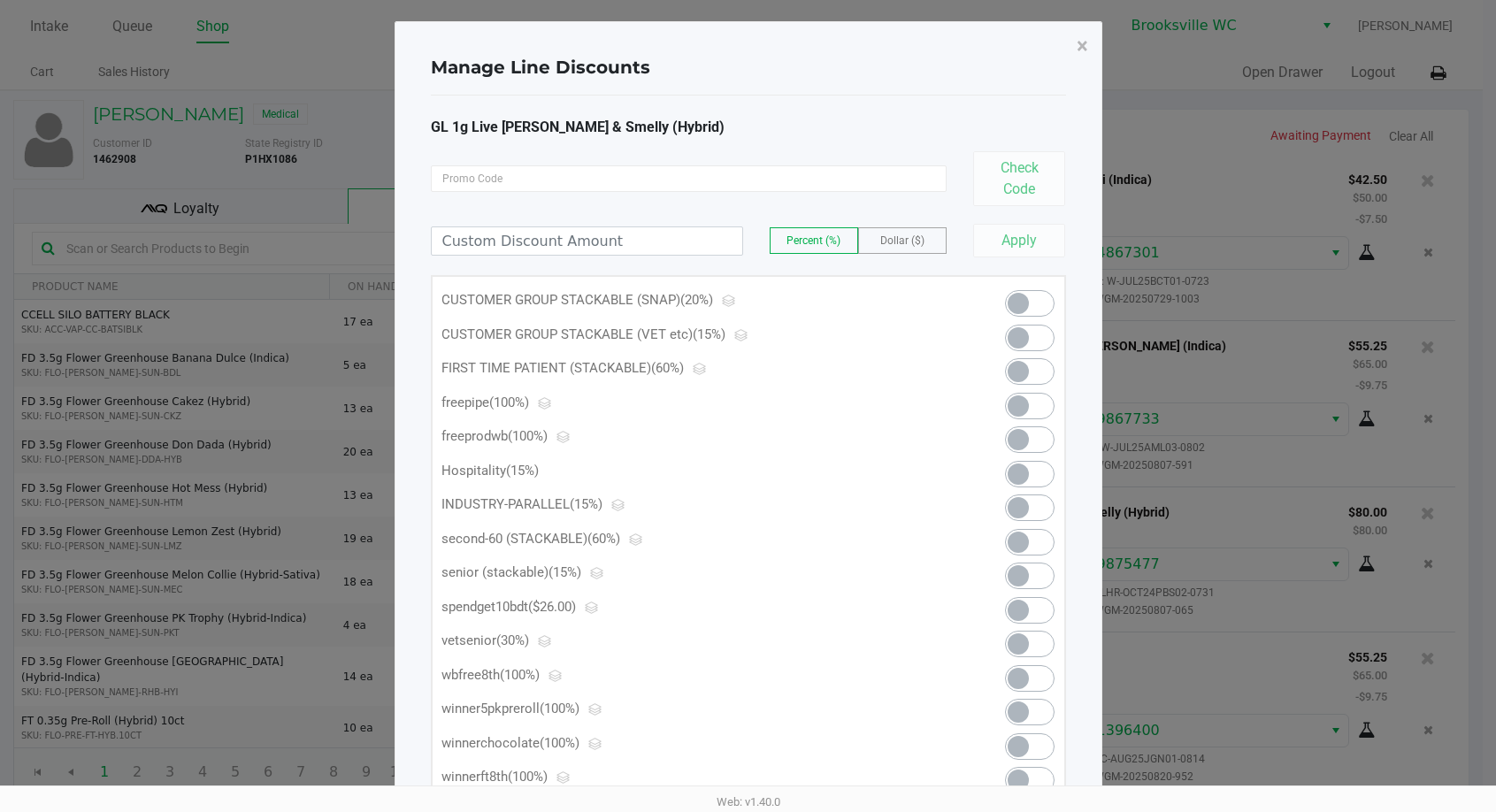
scroll to position [0, 0]
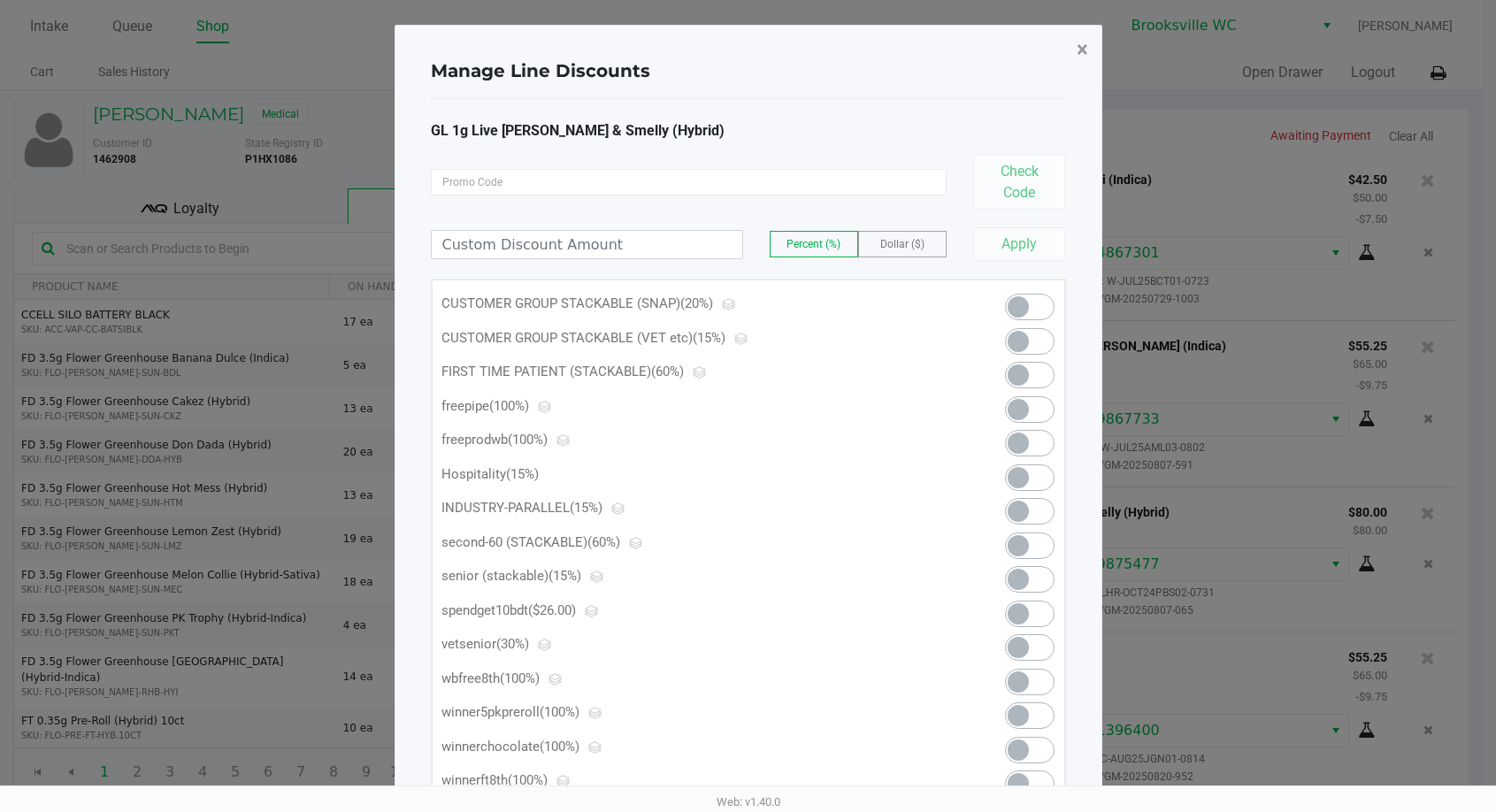
click at [1081, 46] on span "×" at bounding box center [1082, 49] width 12 height 25
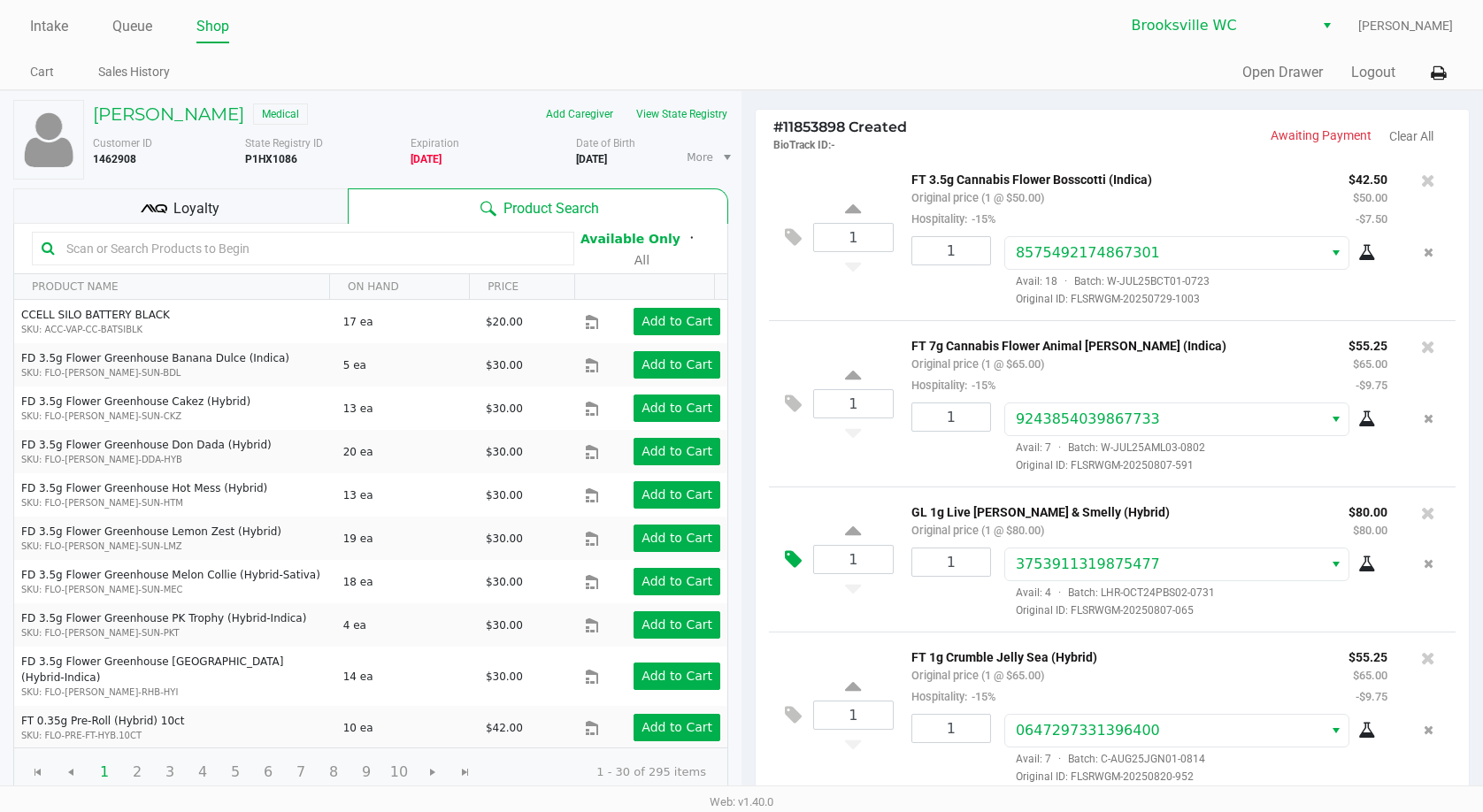
click at [789, 560] on icon at bounding box center [793, 559] width 16 height 20
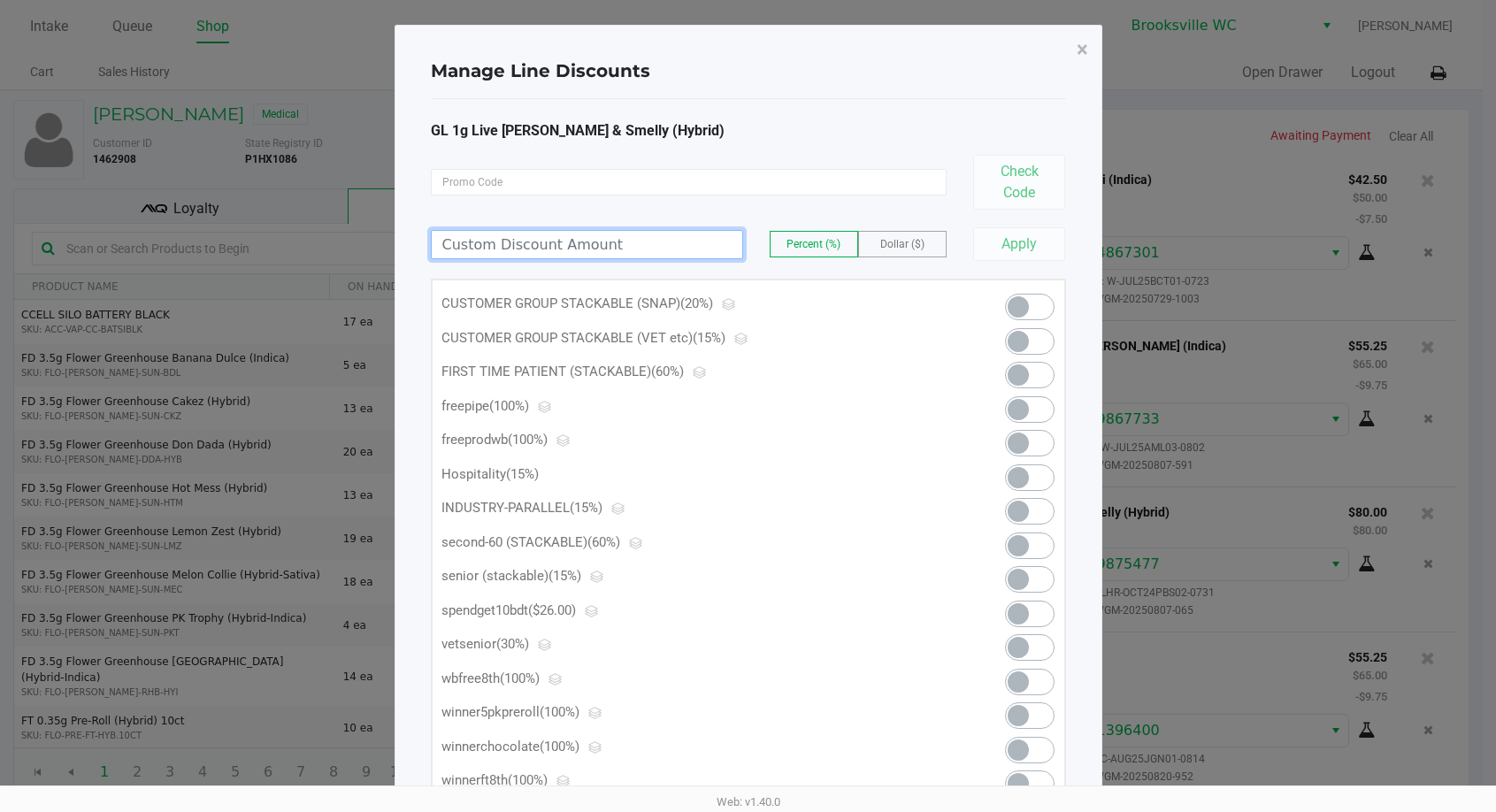
click at [687, 250] on input at bounding box center [587, 245] width 311 height 27
type input "50.00"
click at [1037, 236] on button "Apply" at bounding box center [1019, 244] width 93 height 34
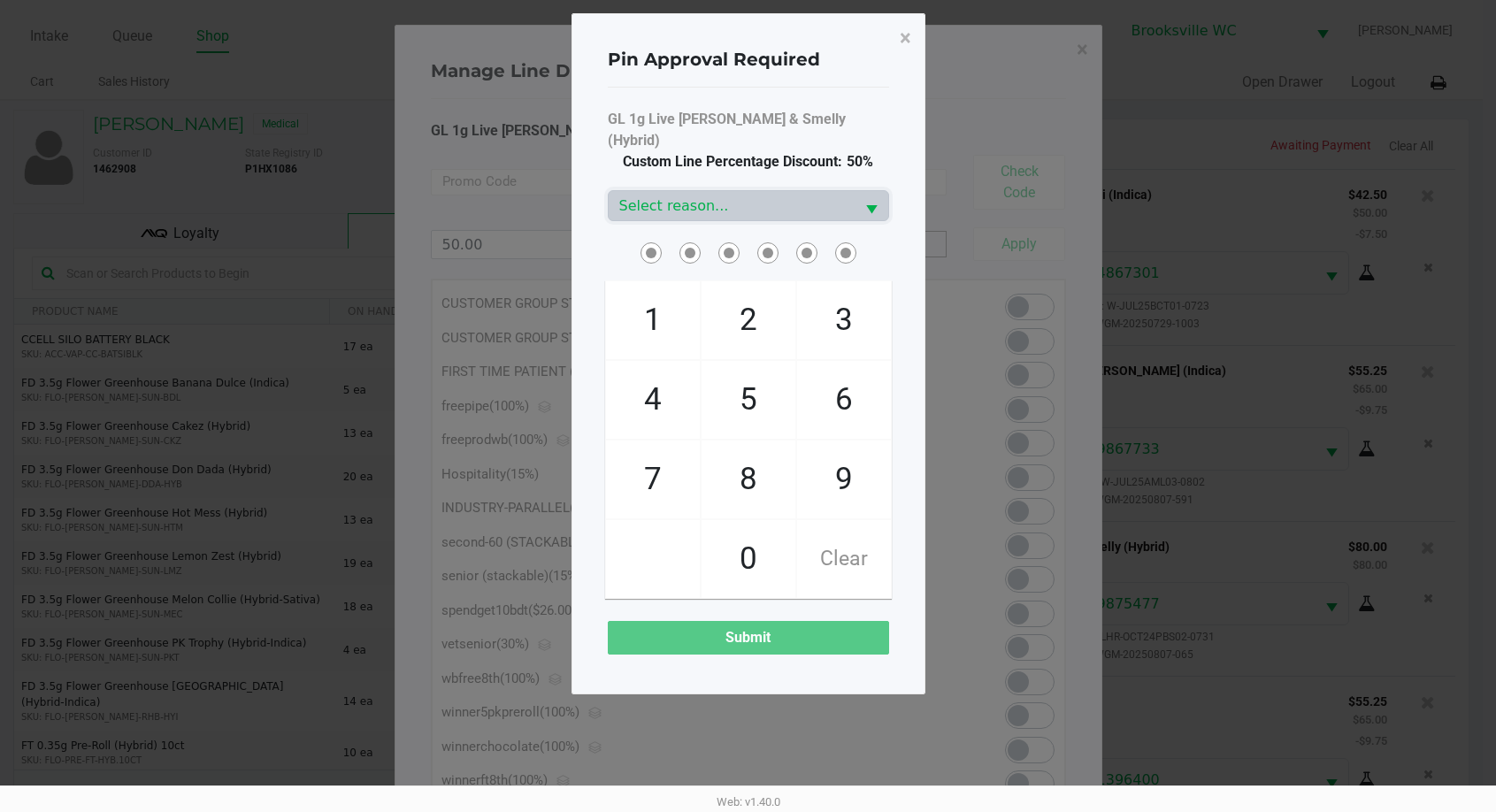
scroll to position [188, 0]
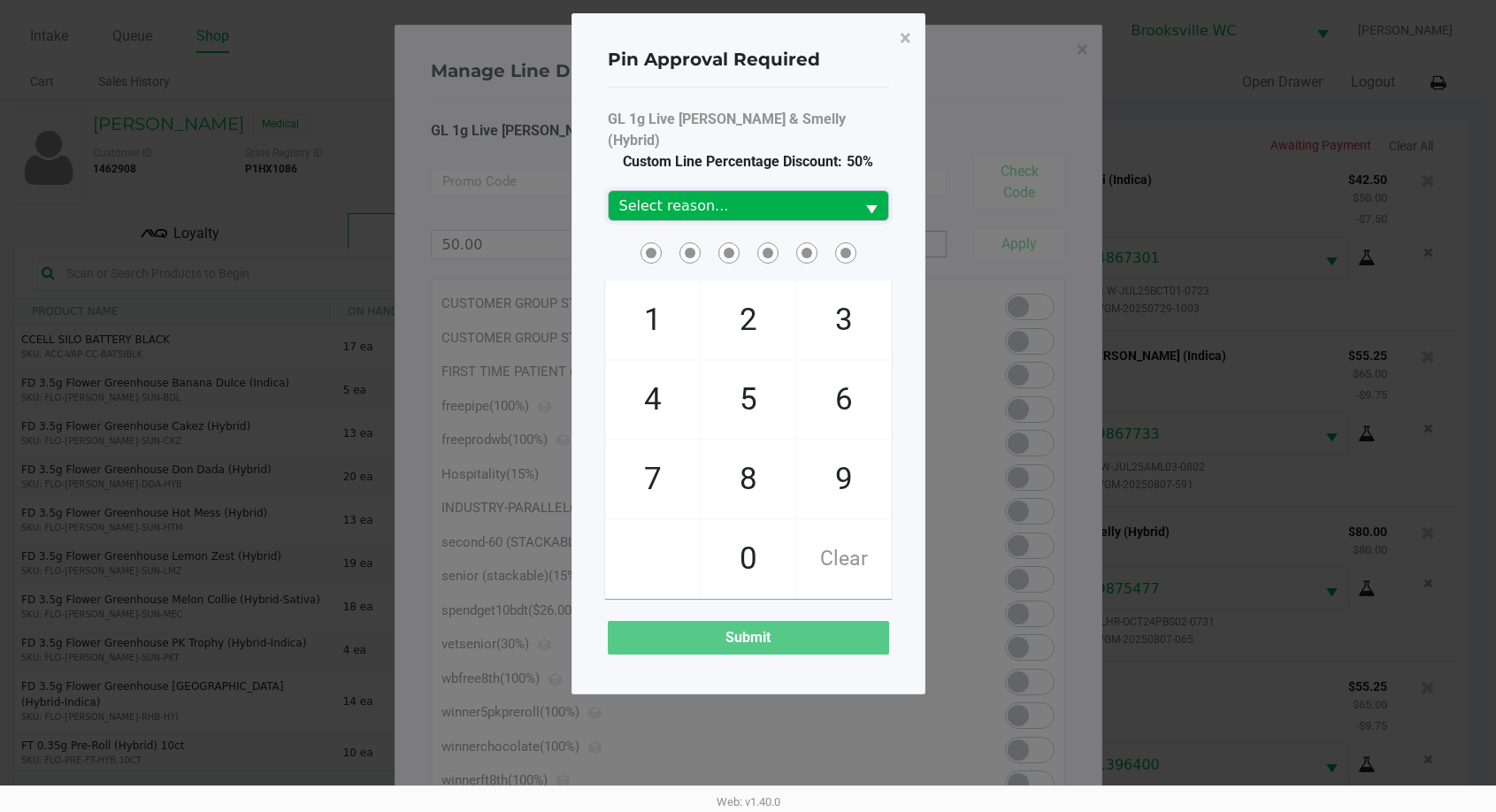
click at [680, 195] on span "Select reason..." at bounding box center [731, 206] width 225 height 21
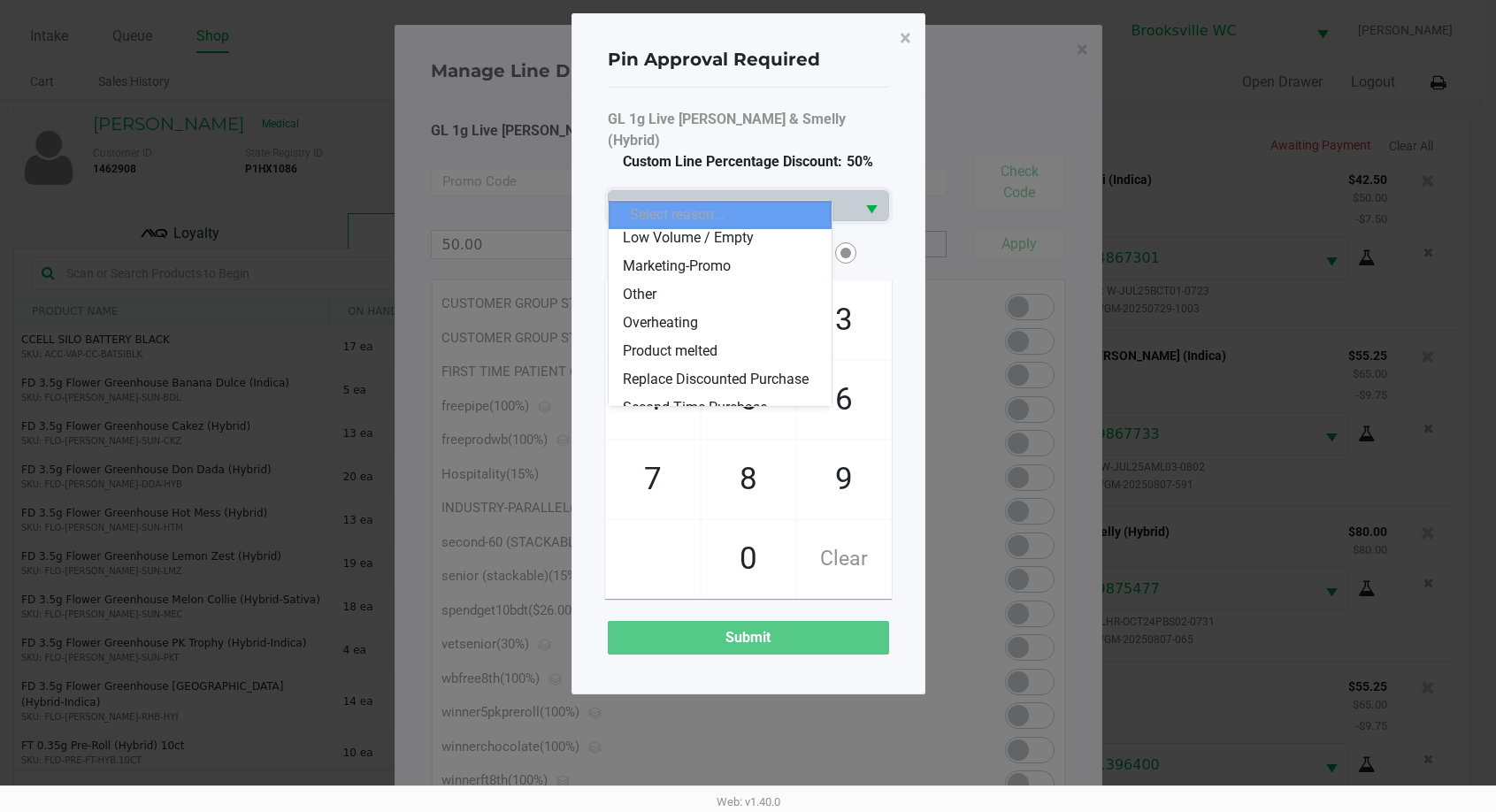
scroll to position [177, 0]
click at [704, 266] on span "Marketing-Promo" at bounding box center [677, 264] width 108 height 21
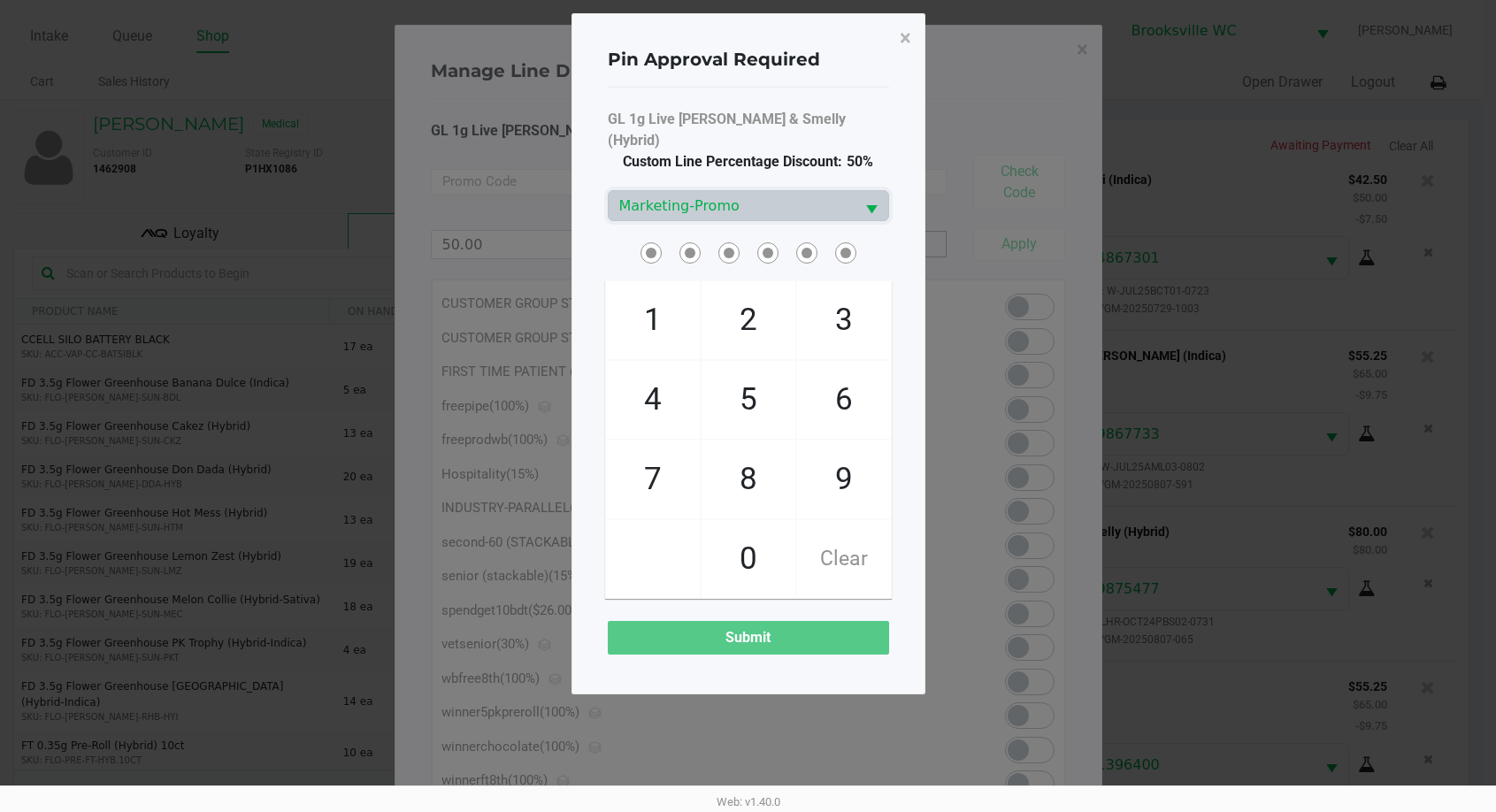
click at [675, 527] on span at bounding box center [653, 559] width 94 height 78
checkbox input "true"
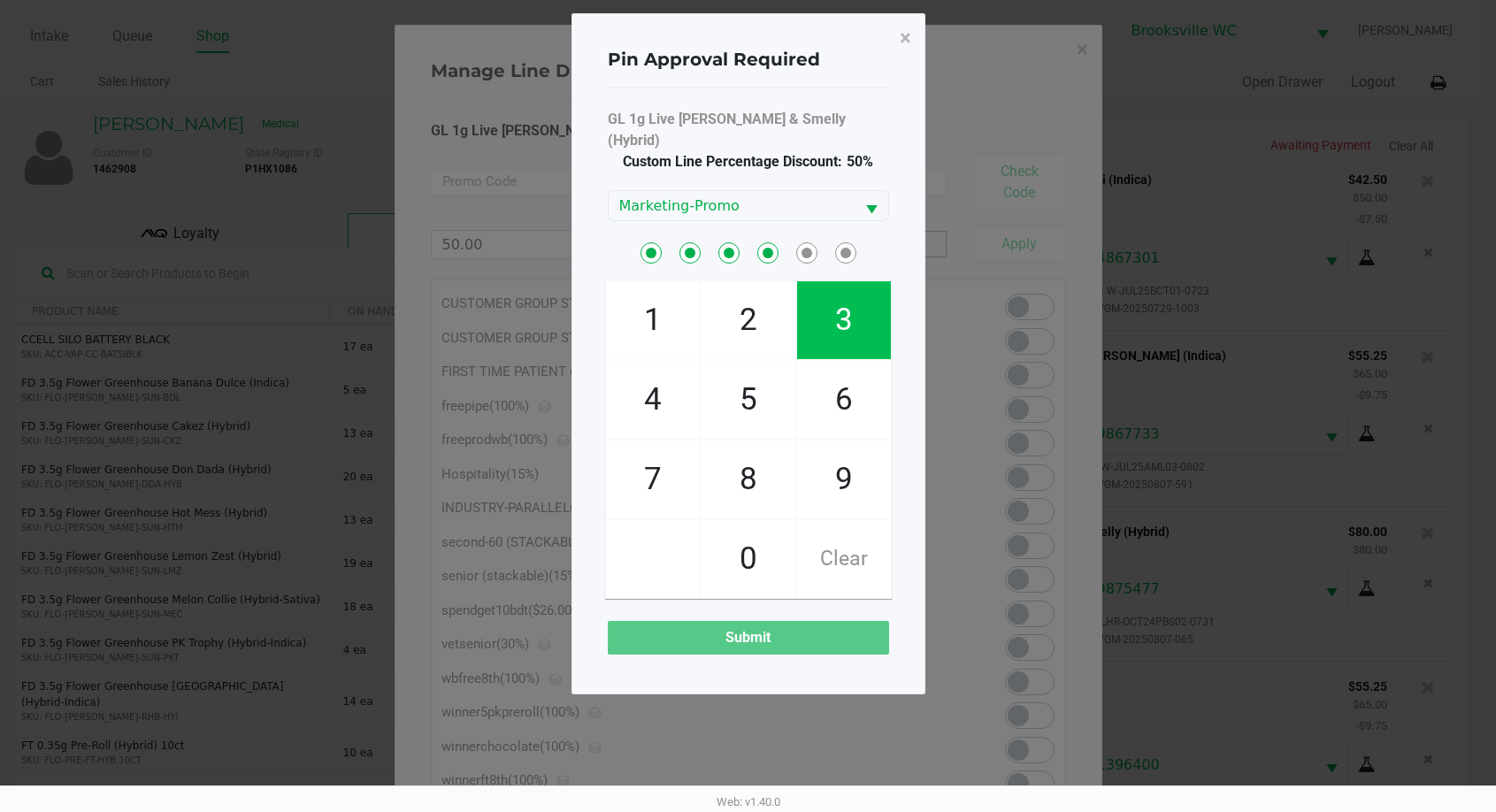
checkbox input "true"
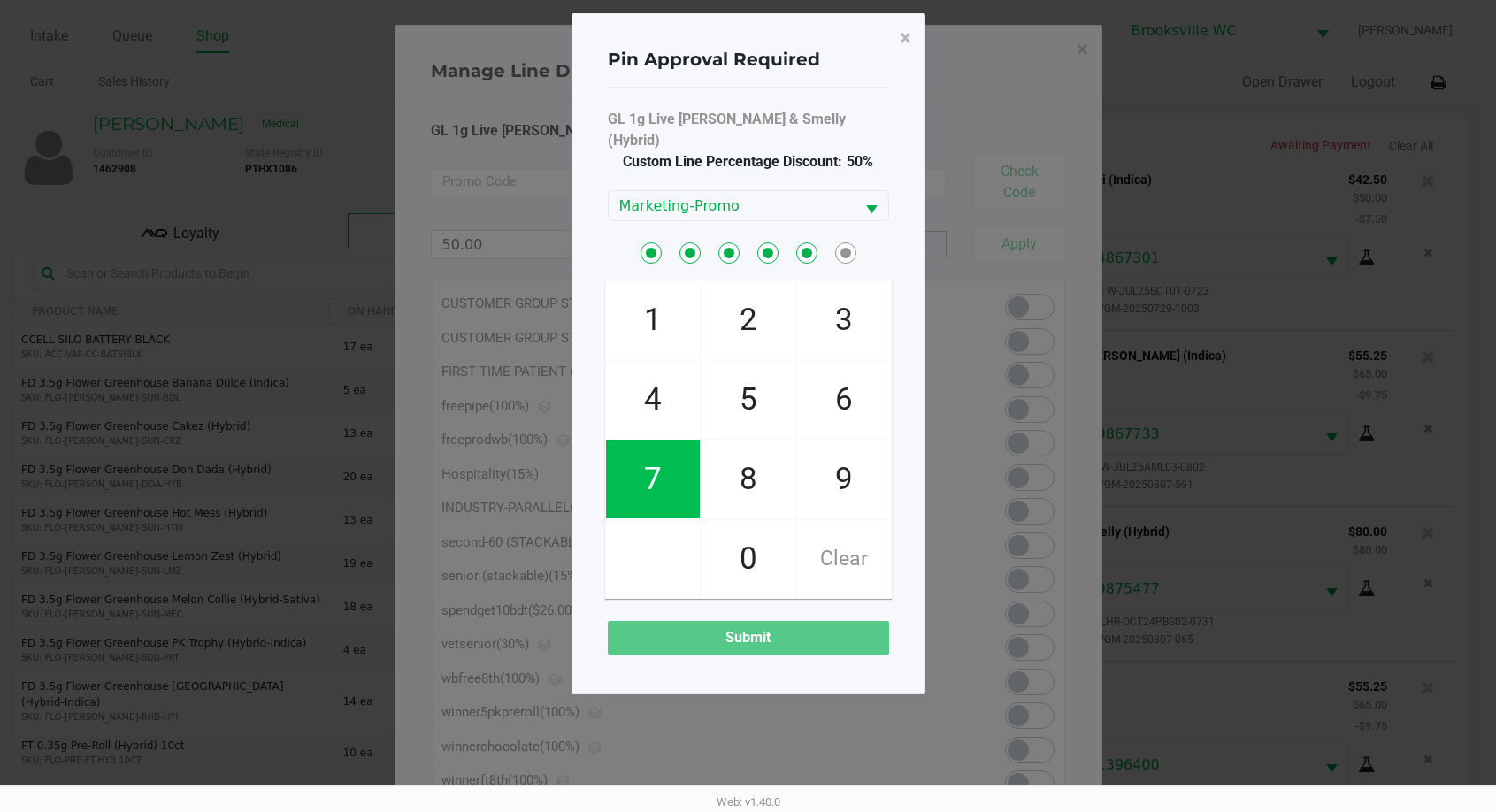
checkbox input "true"
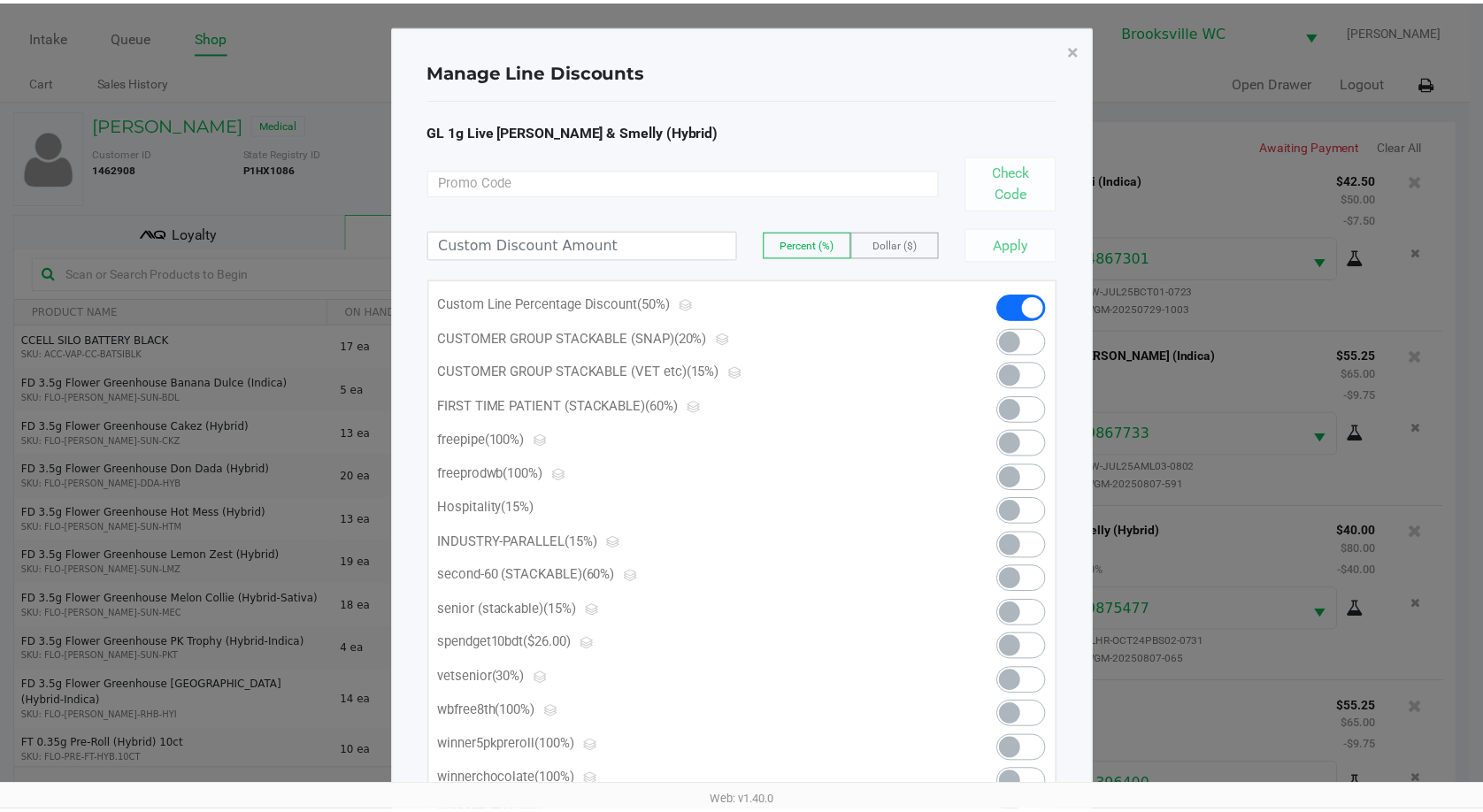
scroll to position [222, 0]
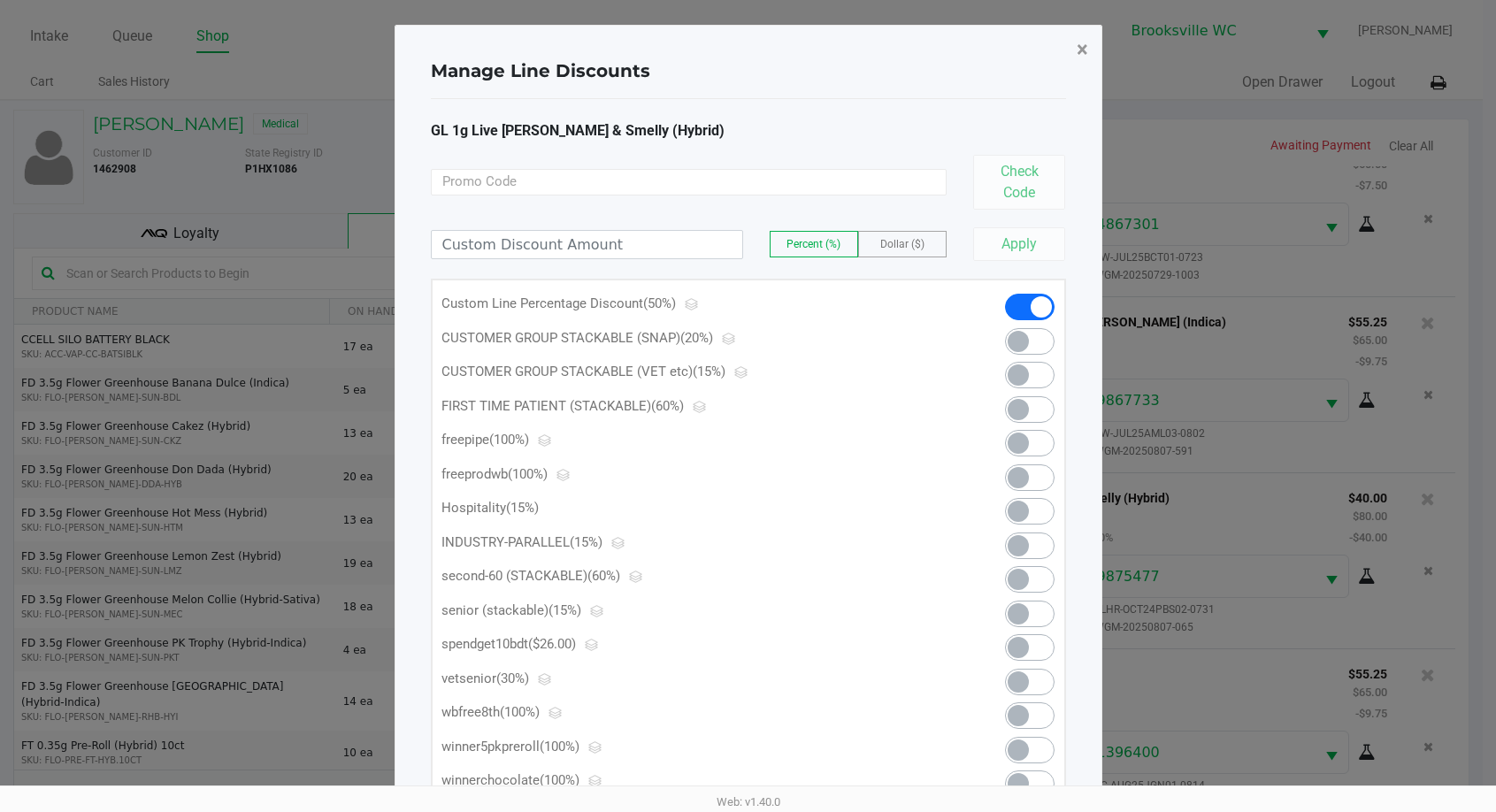
click at [1077, 46] on span "×" at bounding box center [1082, 49] width 12 height 25
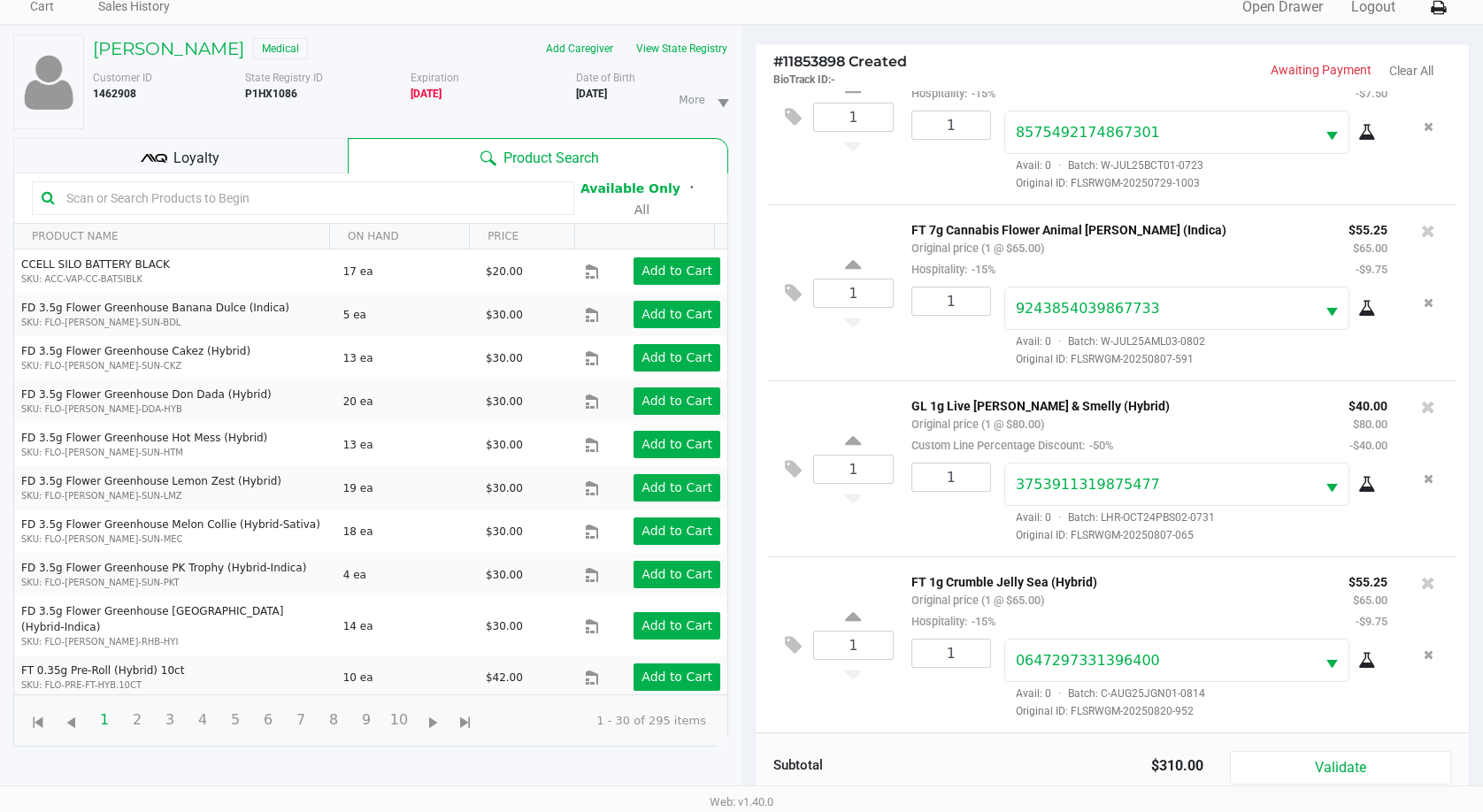
scroll to position [191, 0]
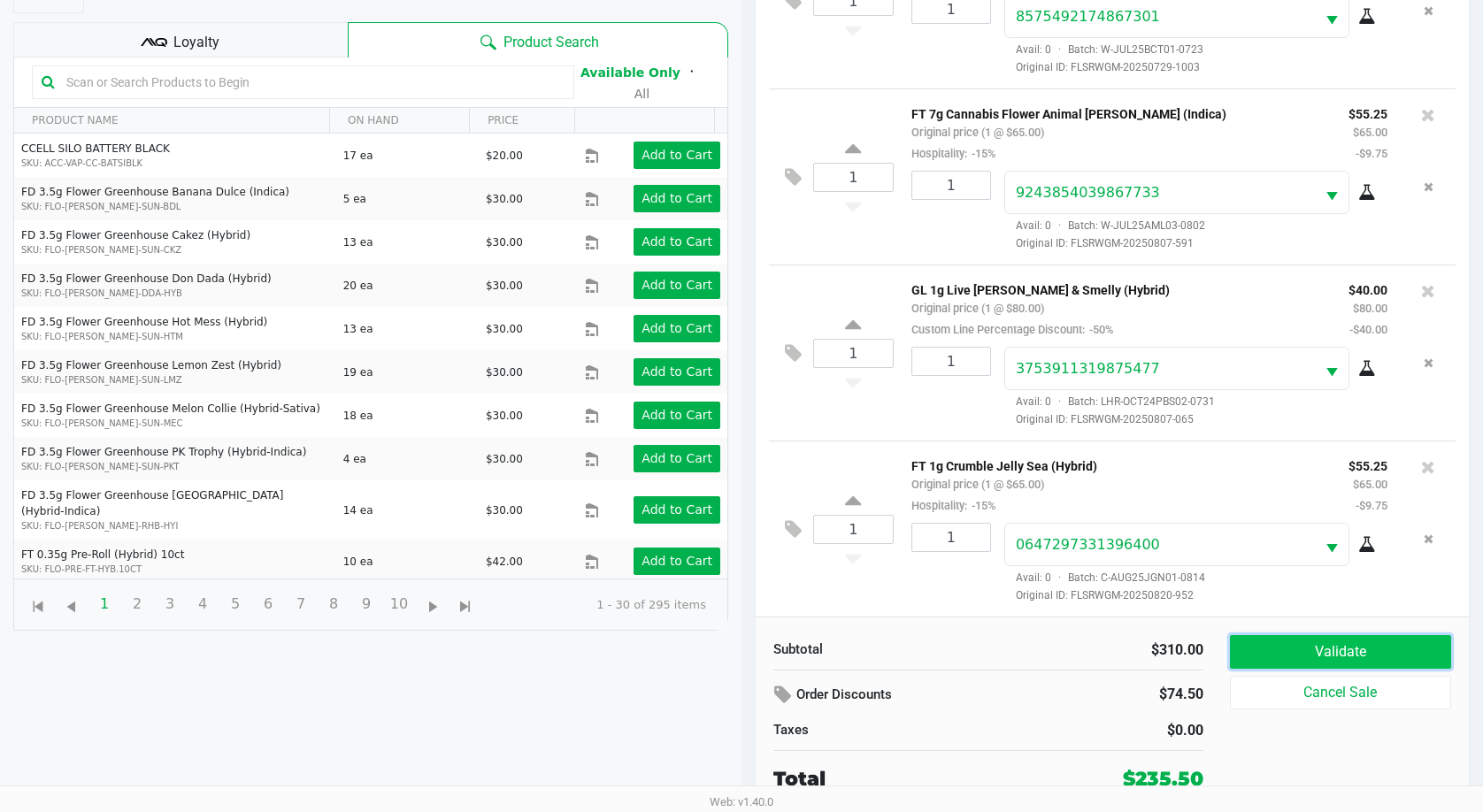
click at [1321, 658] on button "Validate" at bounding box center [1339, 652] width 221 height 34
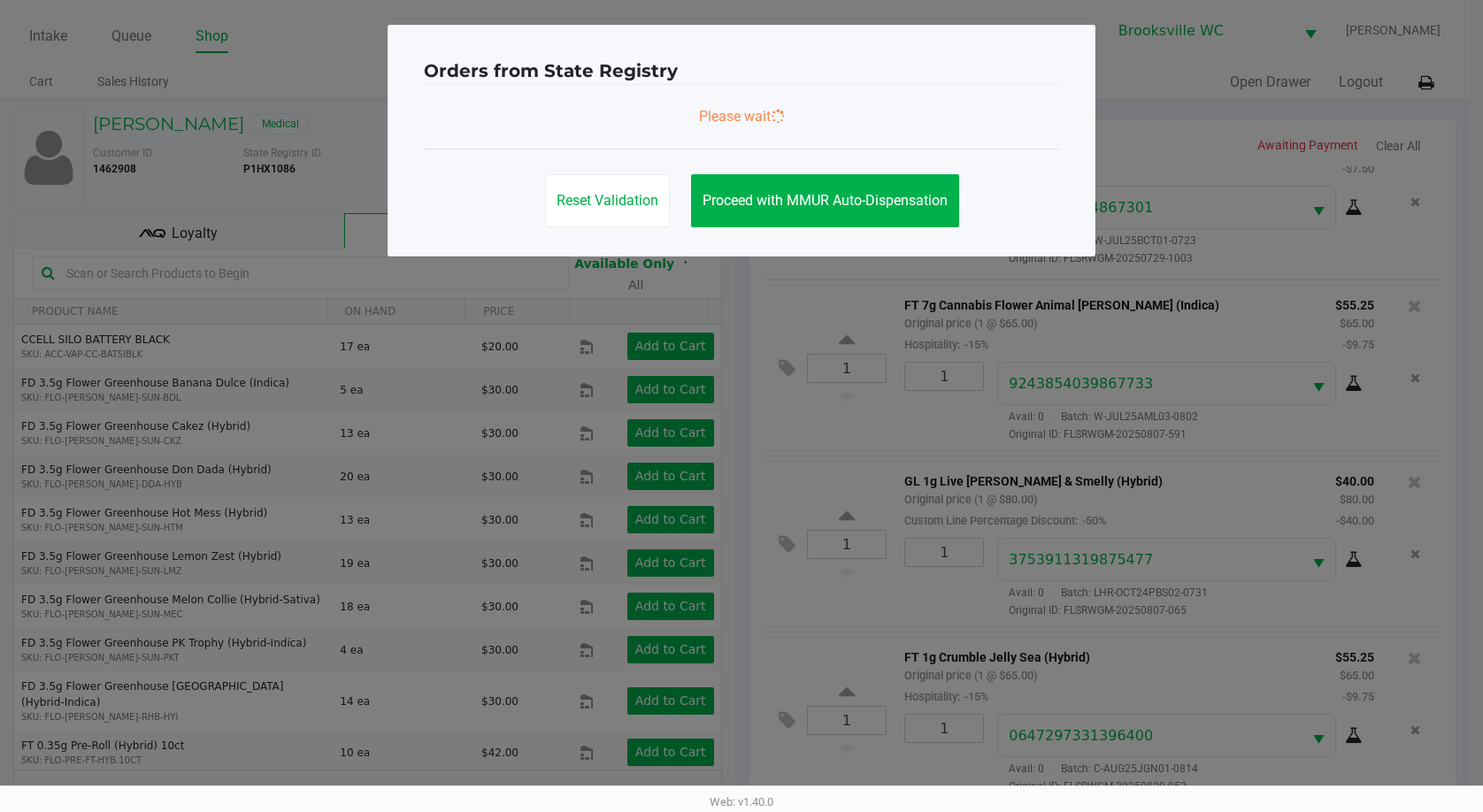
scroll to position [0, 0]
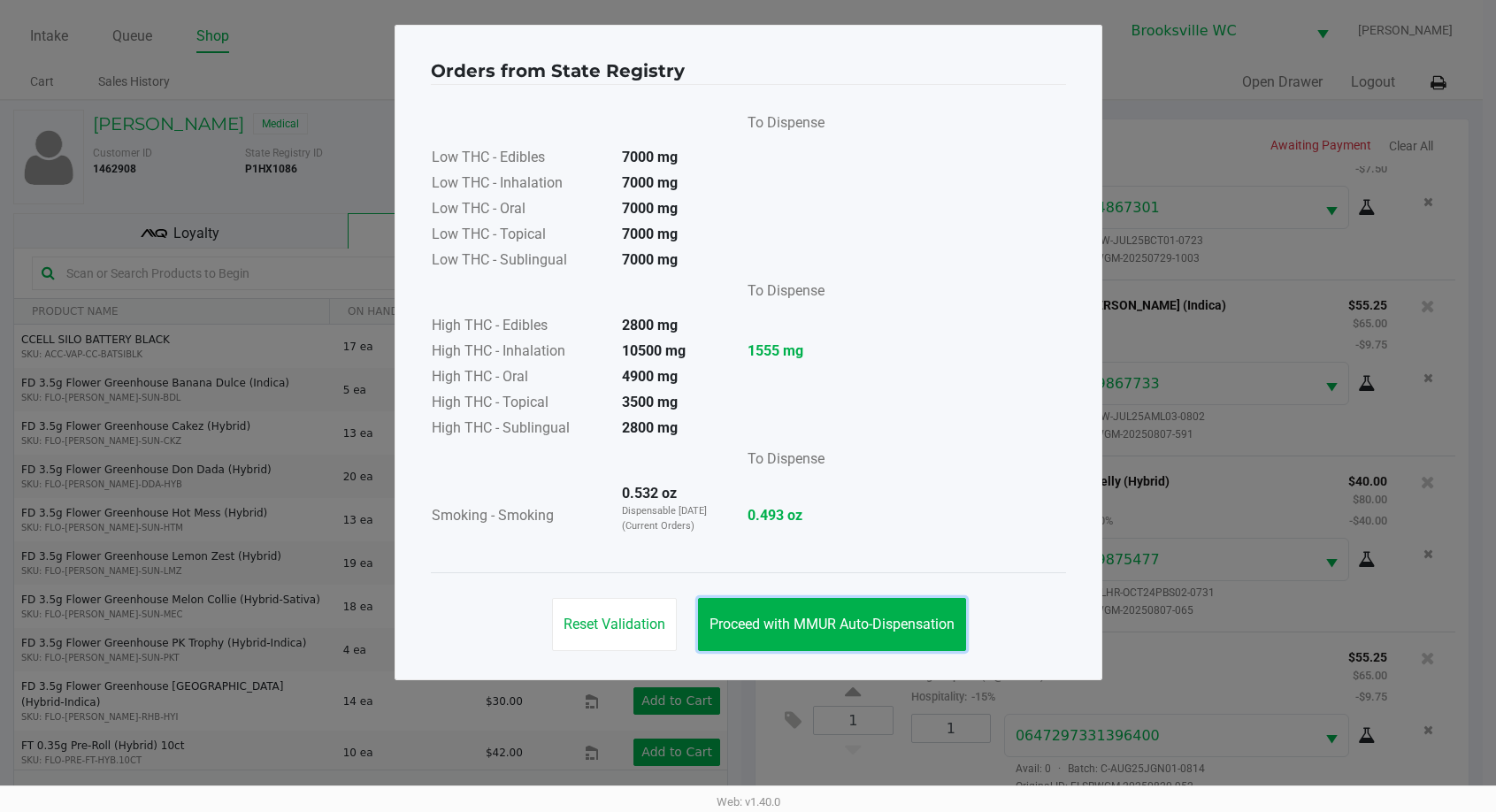
drag, startPoint x: 837, startPoint y: 620, endPoint x: 838, endPoint y: 496, distance: 124.0
click at [837, 621] on span "Proceed with MMUR Auto-Dispensation" at bounding box center [832, 624] width 246 height 16
